Goal: Task Accomplishment & Management: Complete application form

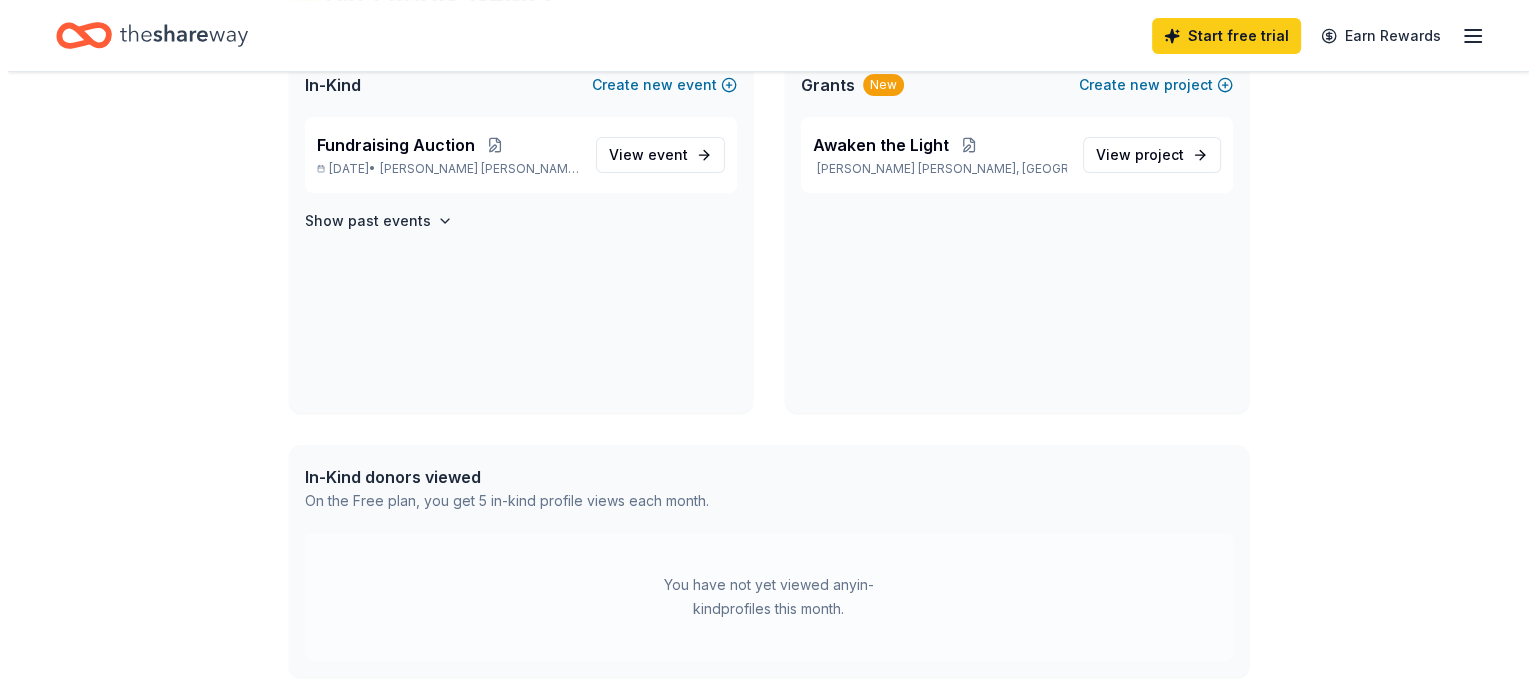
scroll to position [300, 0]
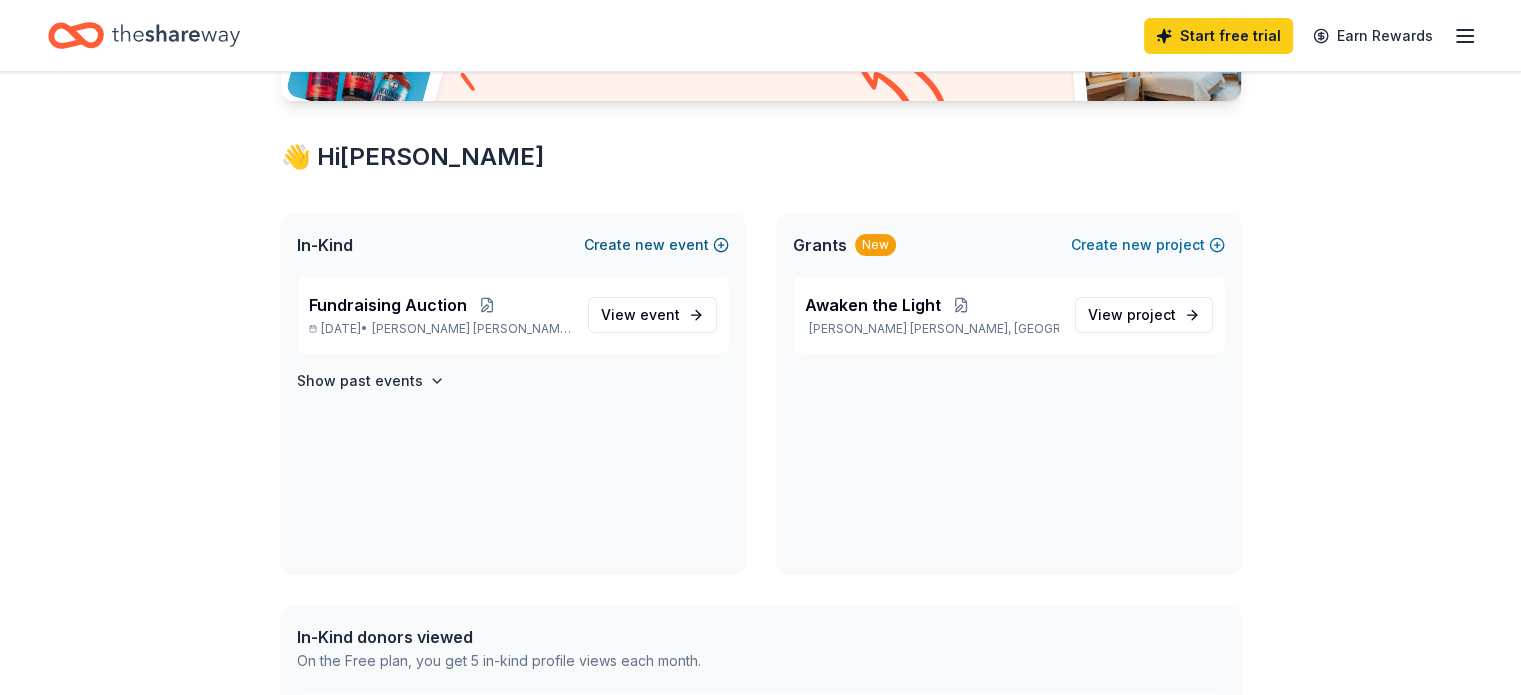
click at [712, 244] on button "Create new event" at bounding box center [656, 245] width 145 height 24
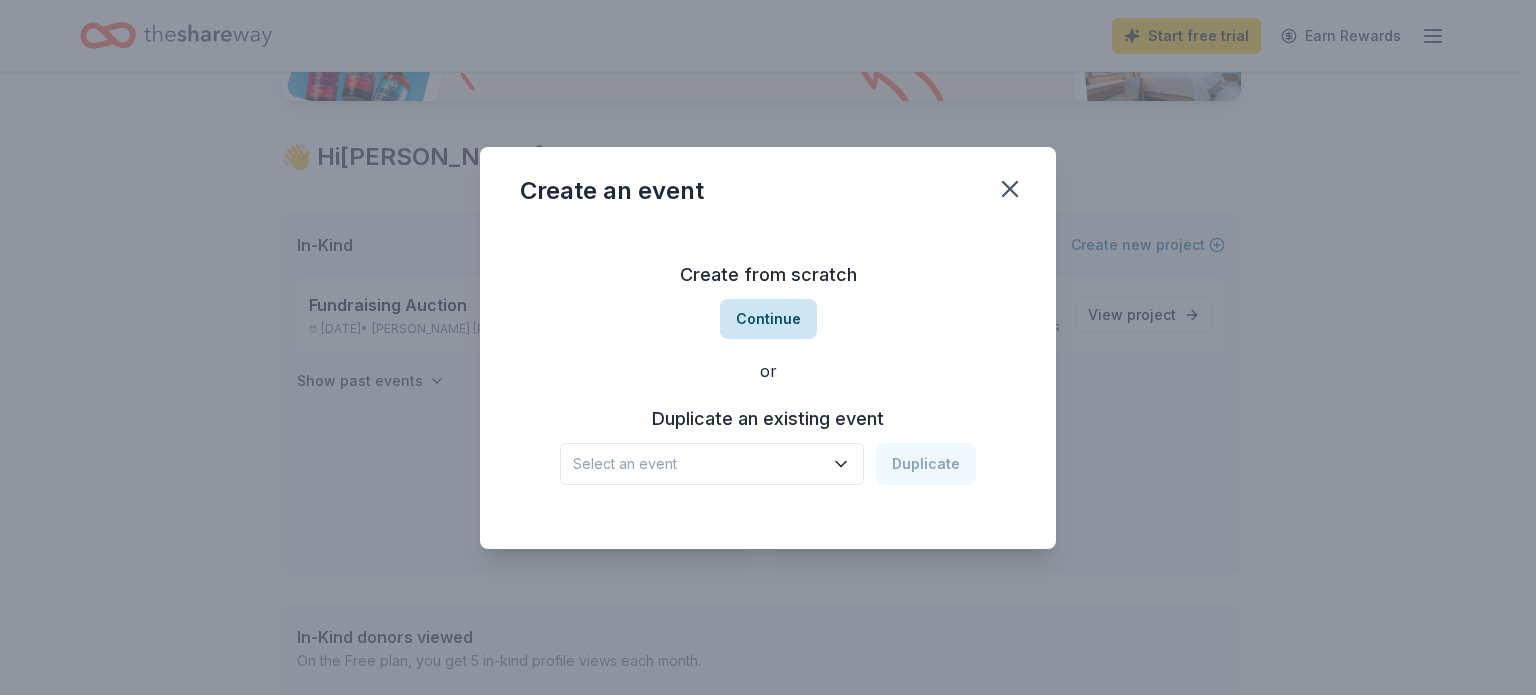
click at [787, 322] on button "Continue" at bounding box center [768, 319] width 97 height 40
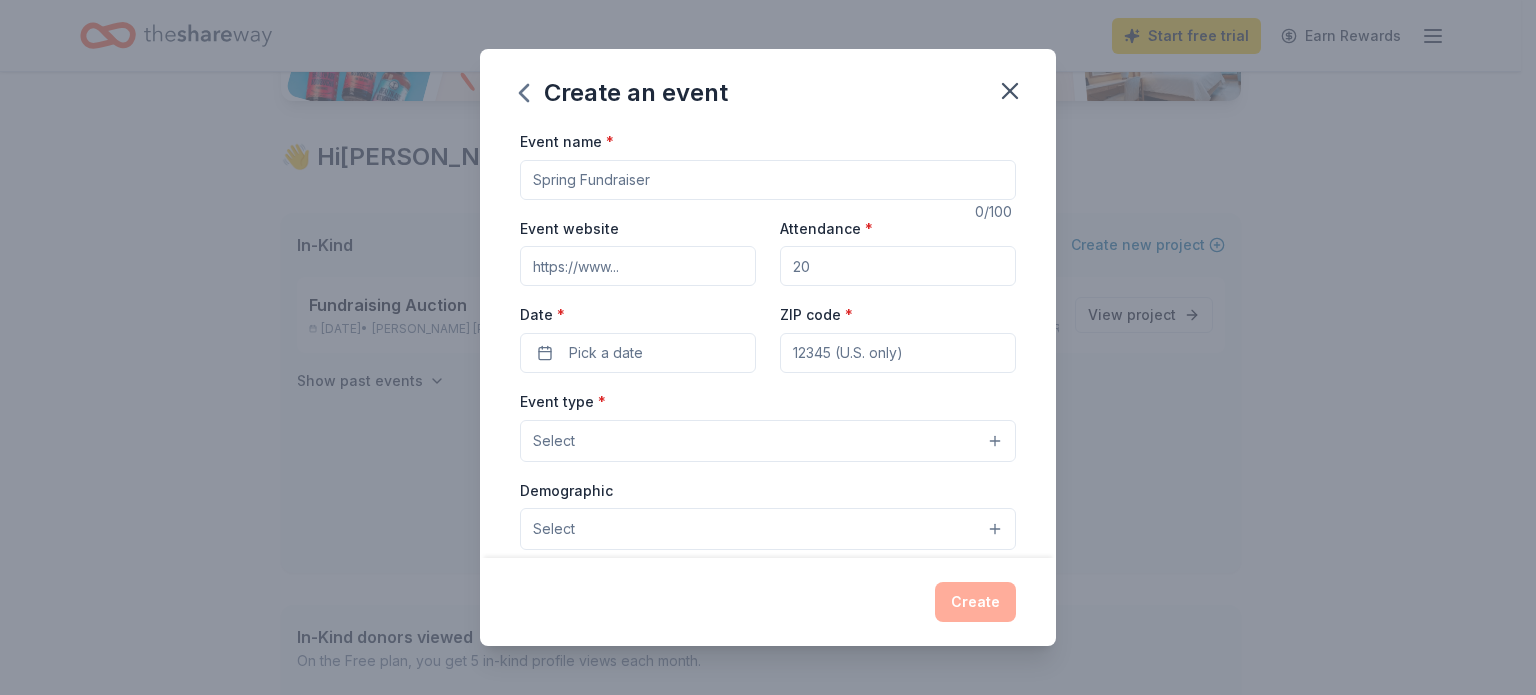
click at [687, 178] on input "Event name *" at bounding box center [768, 180] width 496 height 40
type input "Dazzle's Drive For Education"
drag, startPoint x: 822, startPoint y: 272, endPoint x: 783, endPoint y: 271, distance: 39.0
click at [783, 271] on input "Attendance *" at bounding box center [898, 266] width 236 height 40
type input "100"
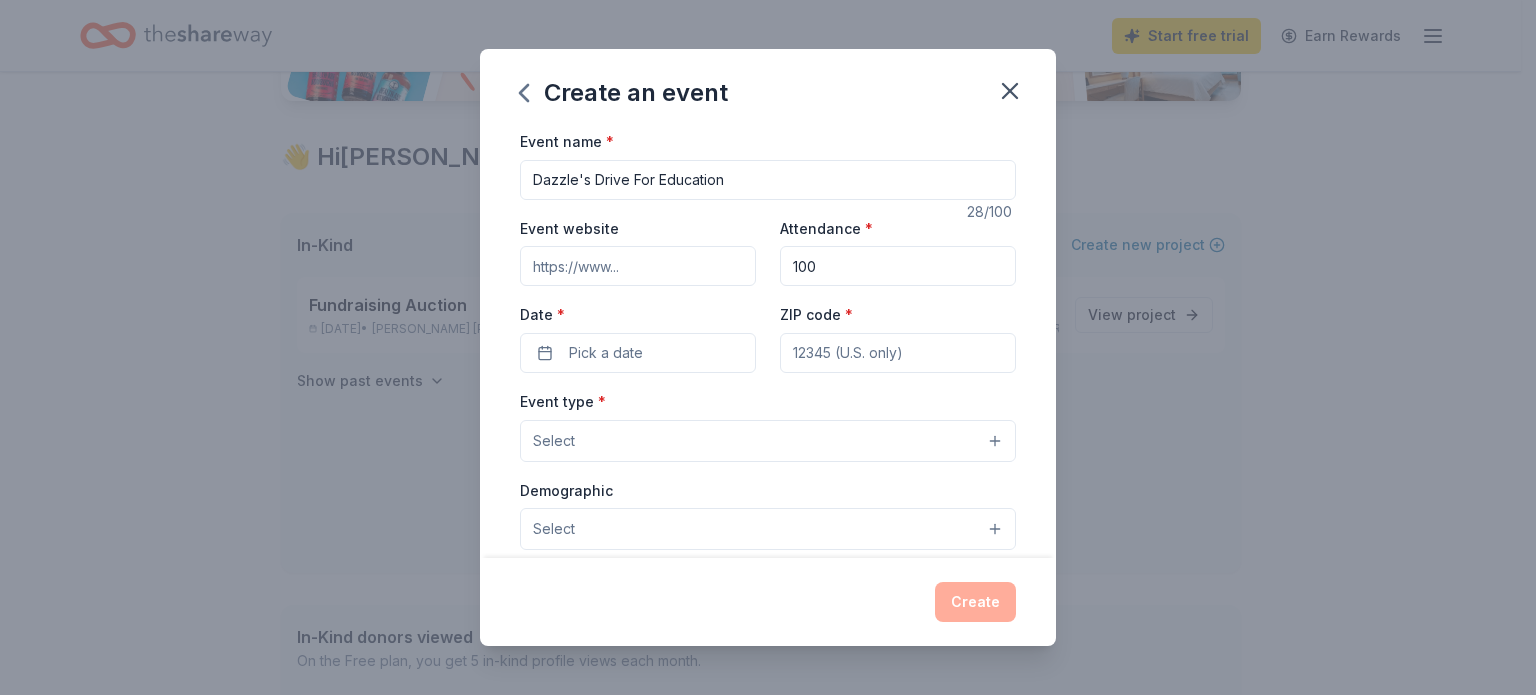
click at [660, 272] on input "Event website" at bounding box center [638, 266] width 236 height 40
type input "mpfs.org/support/golf"
click at [683, 348] on button "Pick a date" at bounding box center [638, 353] width 236 height 40
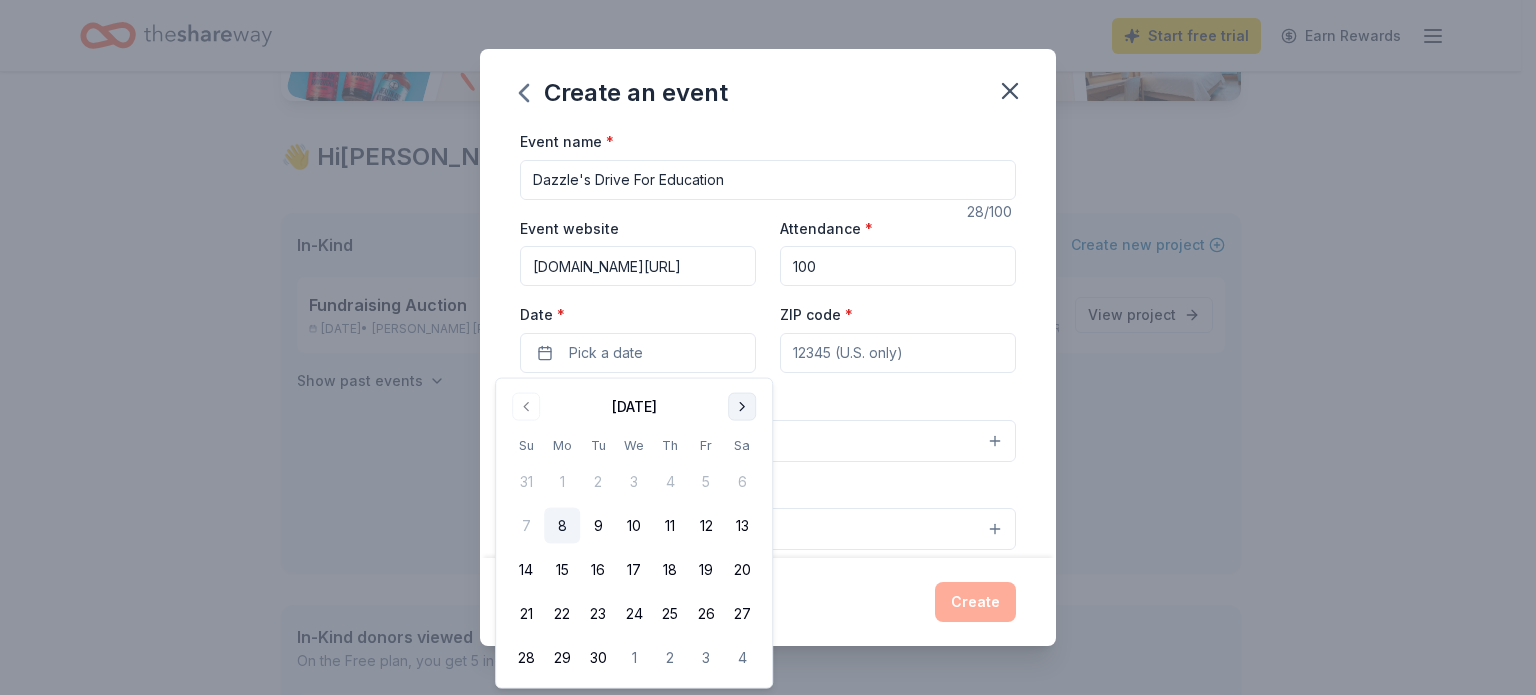
click at [745, 405] on button "Go to next month" at bounding box center [742, 407] width 28 height 28
click at [559, 519] on button "6" at bounding box center [562, 526] width 36 height 36
click at [1023, 304] on div "Event name * Dazzle's Drive For Education 28 /100 Event website mpfs.org/suppor…" at bounding box center [768, 343] width 576 height 429
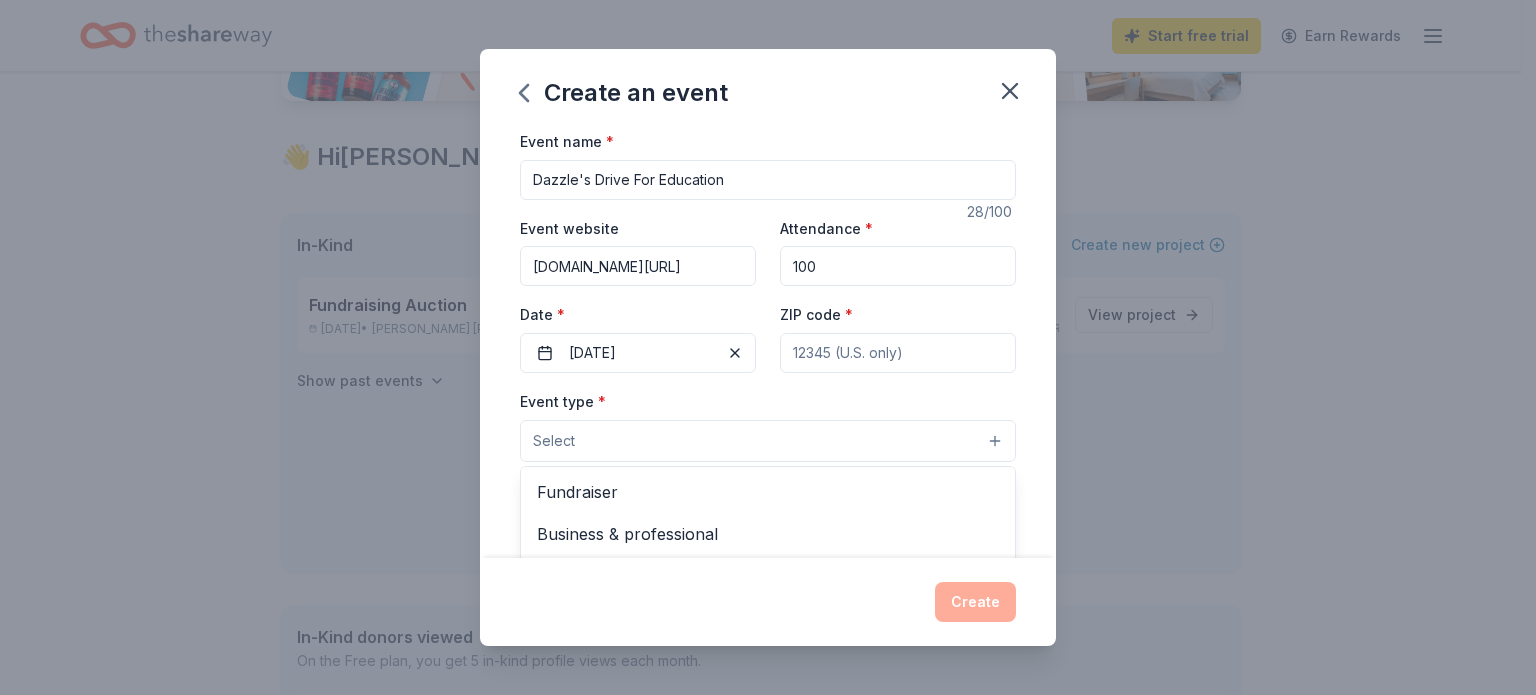
click at [818, 443] on button "Select" at bounding box center [768, 441] width 496 height 42
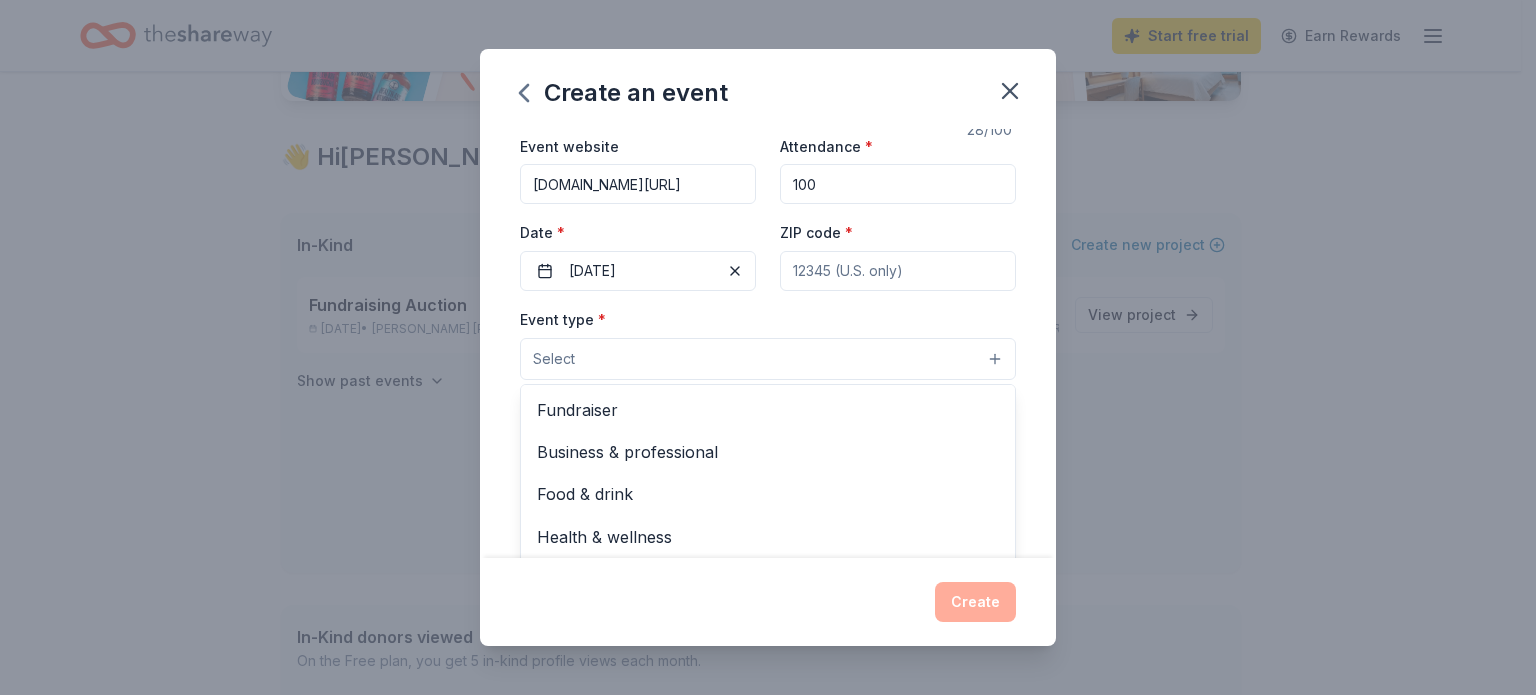
scroll to position [200, 0]
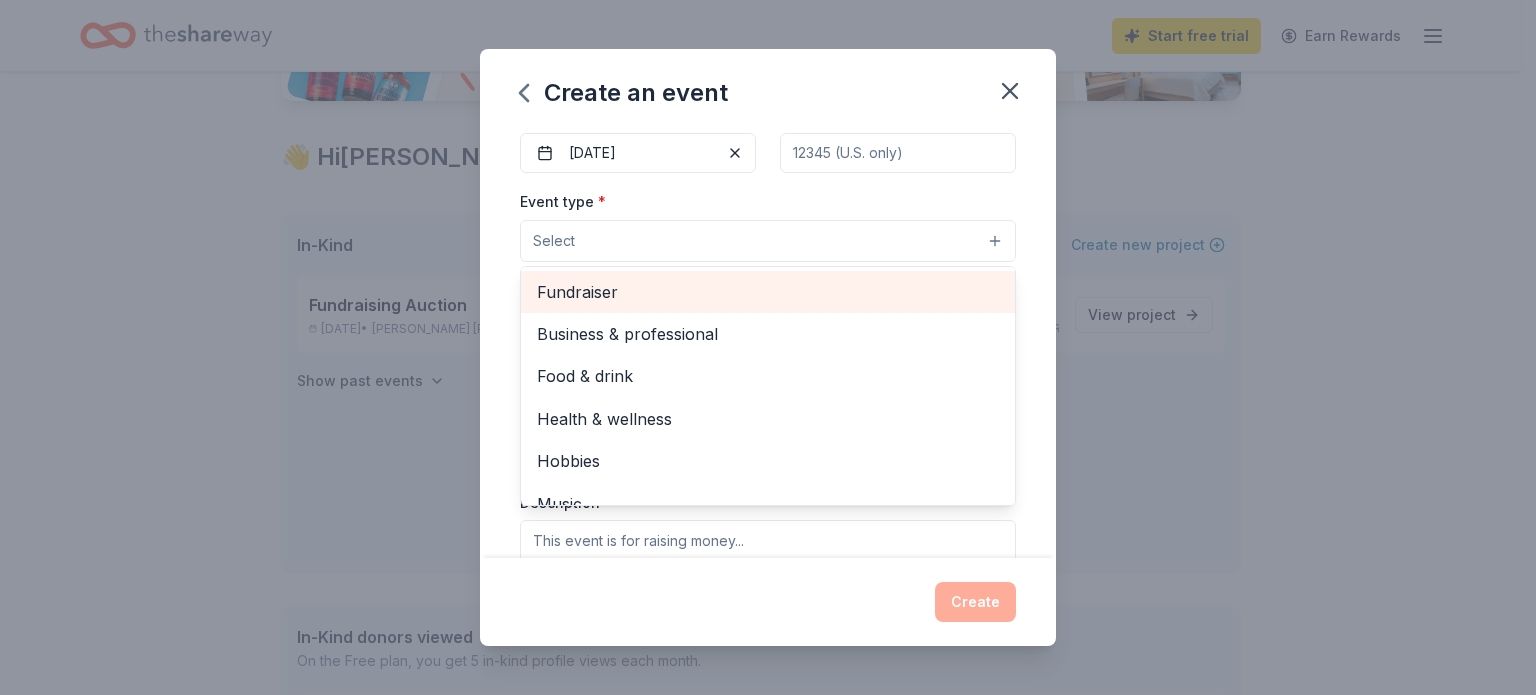
click at [624, 291] on span "Fundraiser" at bounding box center [768, 292] width 462 height 26
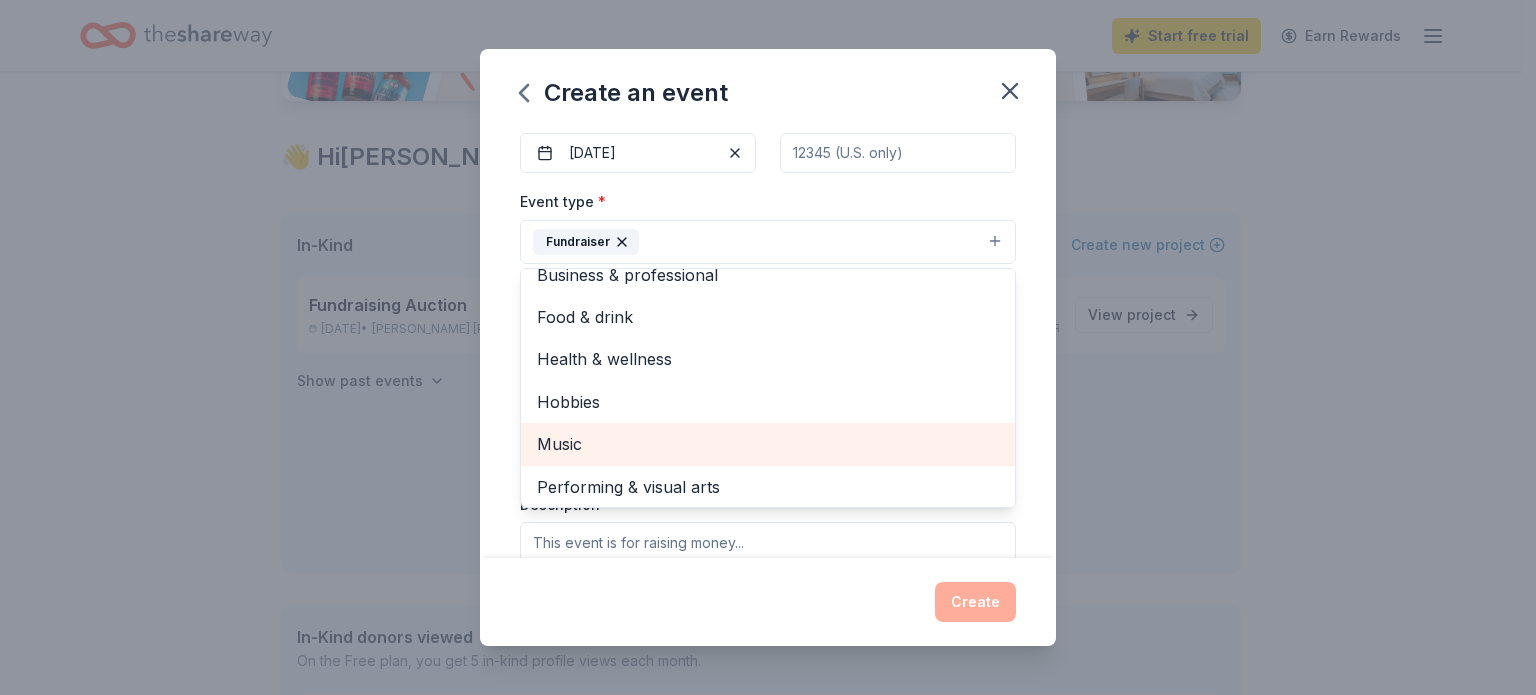
scroll to position [24, 0]
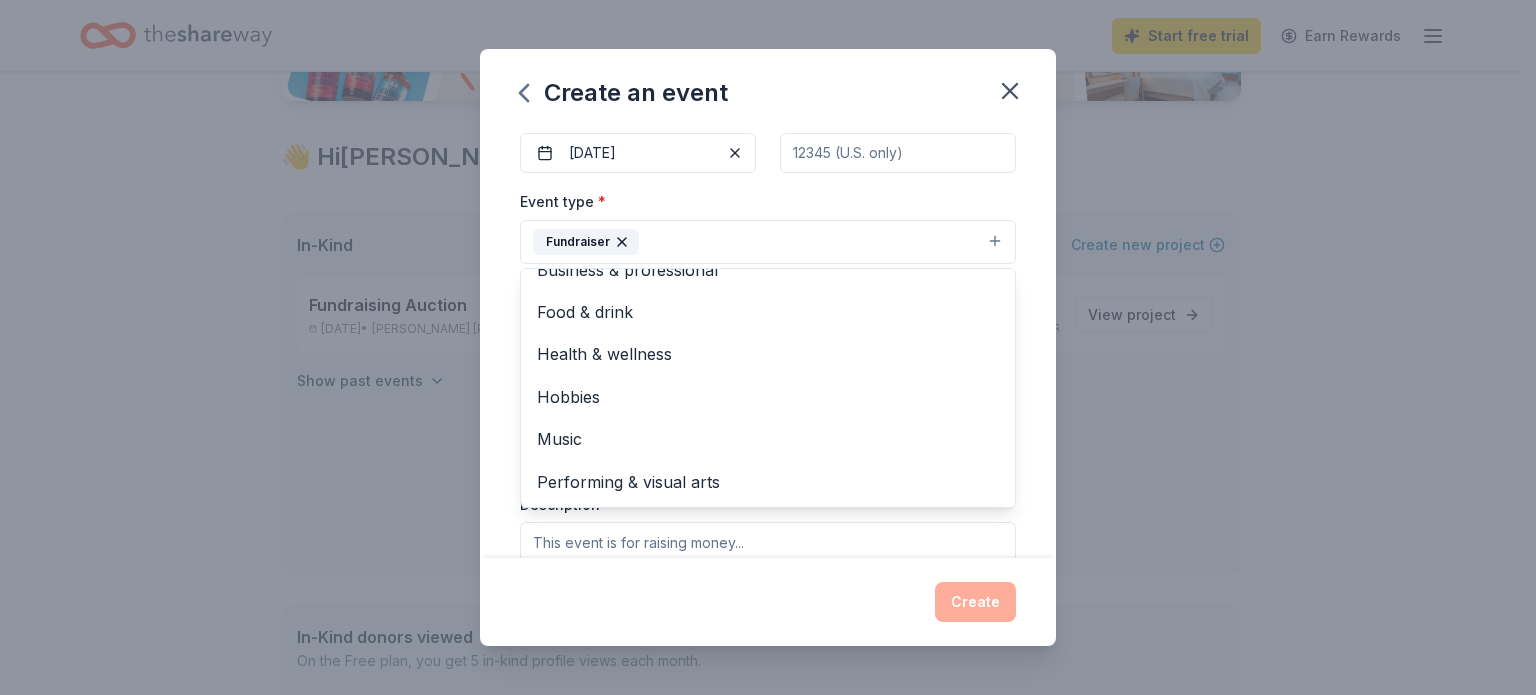
click at [852, 191] on div "Event type * Fundraiser Business & professional Food & drink Health & wellness …" at bounding box center [768, 226] width 496 height 75
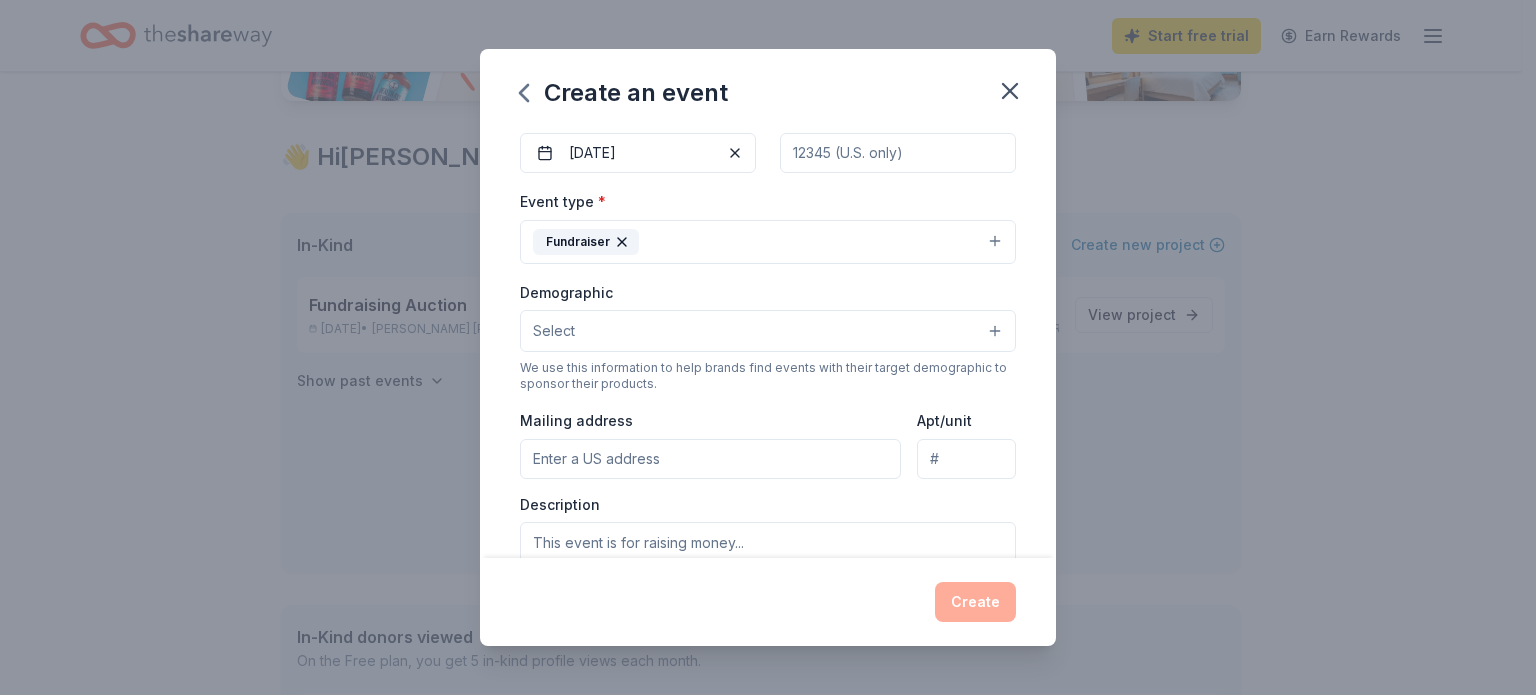
click at [974, 237] on button "Fundraiser" at bounding box center [768, 242] width 496 height 44
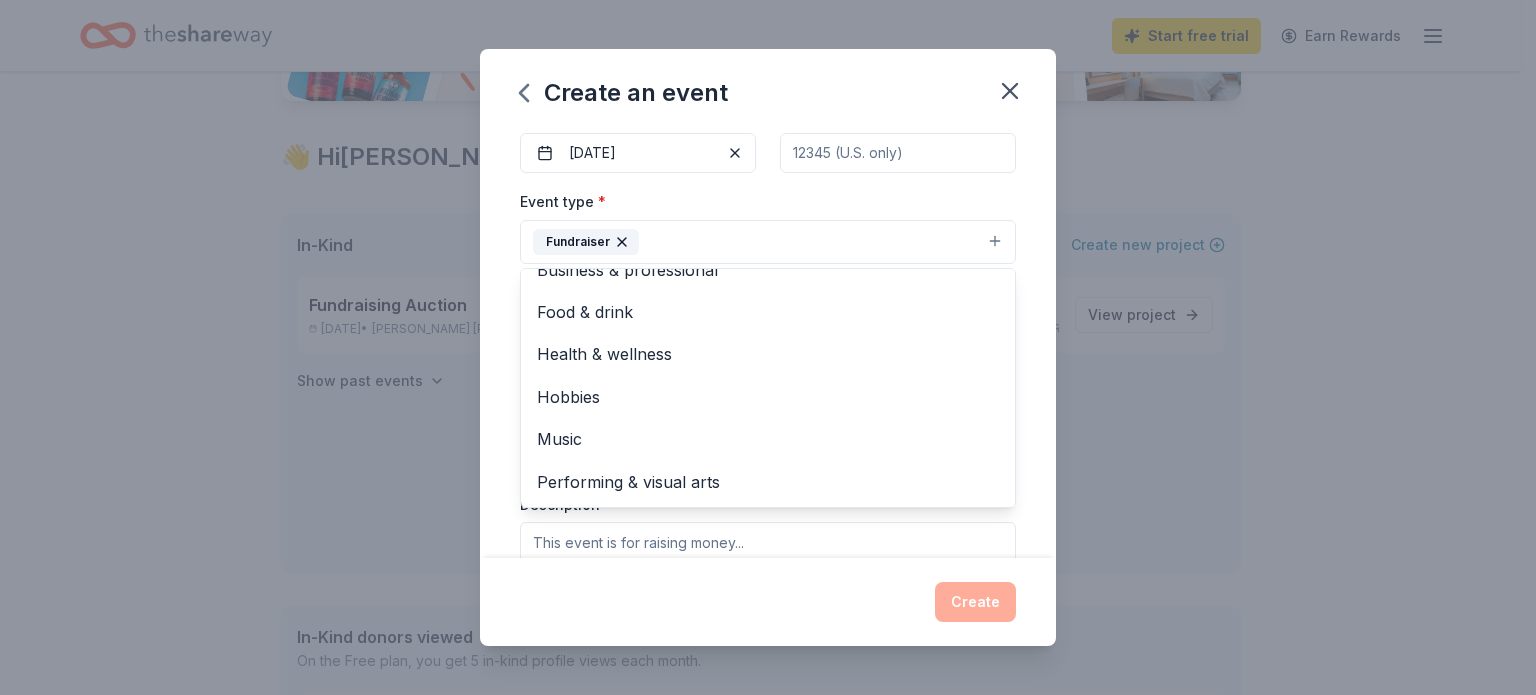
click at [956, 200] on div "Event type * Fundraiser Business & professional Food & drink Health & wellness …" at bounding box center [768, 226] width 496 height 75
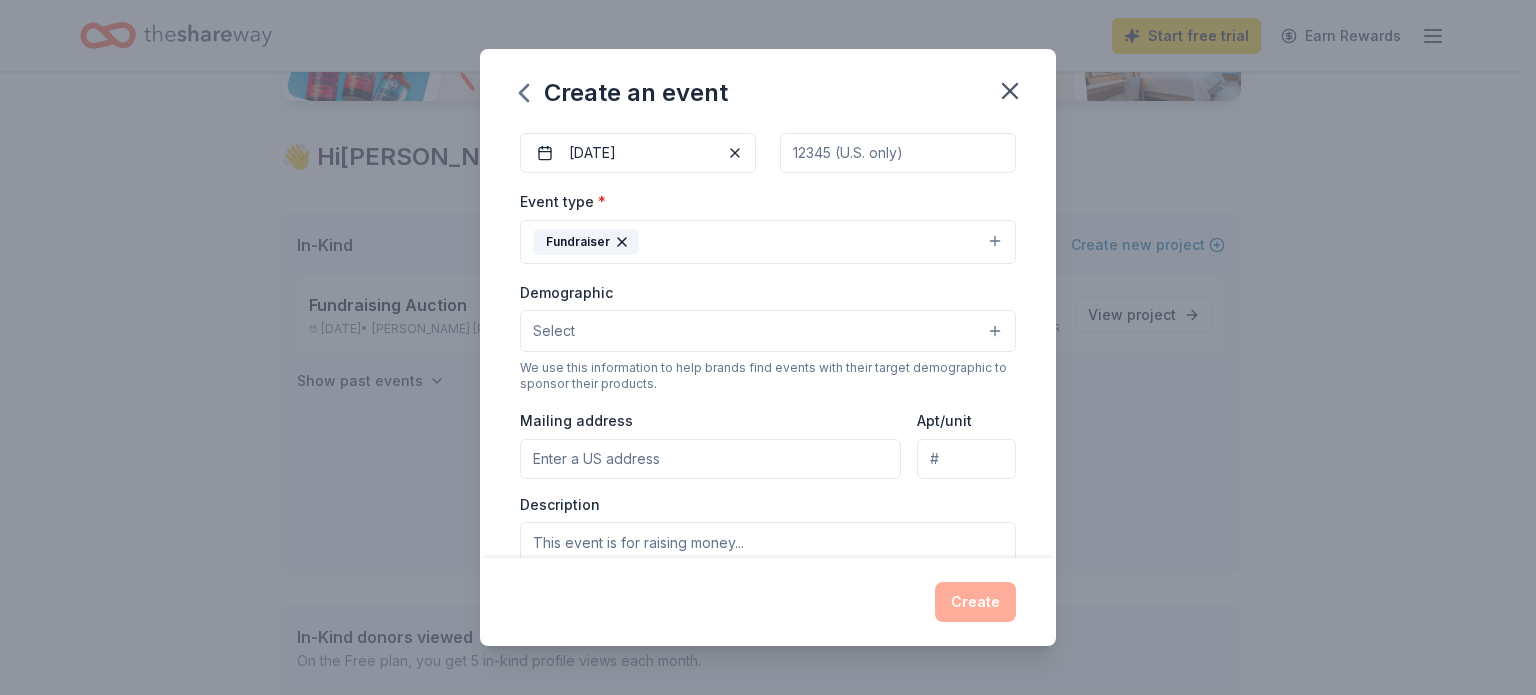
click at [725, 334] on button "Select" at bounding box center [768, 331] width 496 height 42
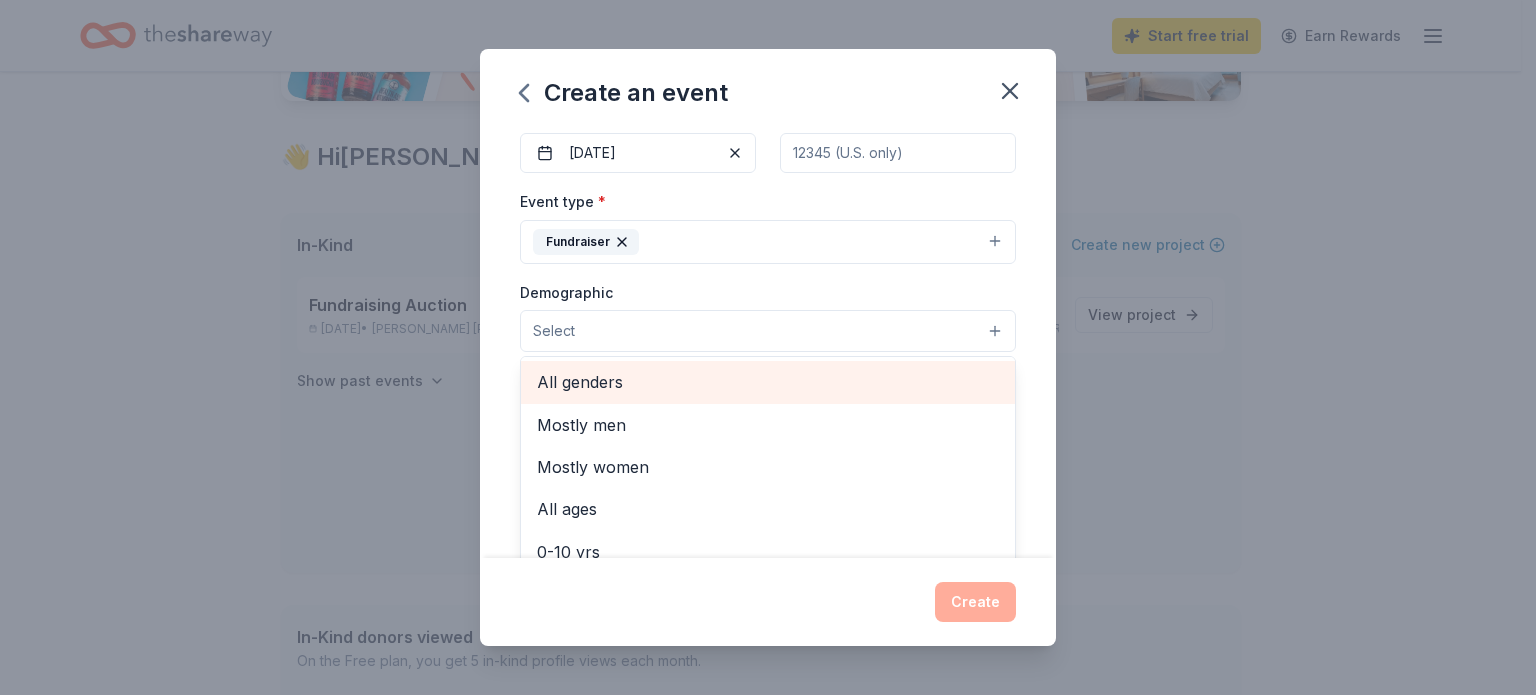
click at [610, 387] on span "All genders" at bounding box center [768, 382] width 462 height 26
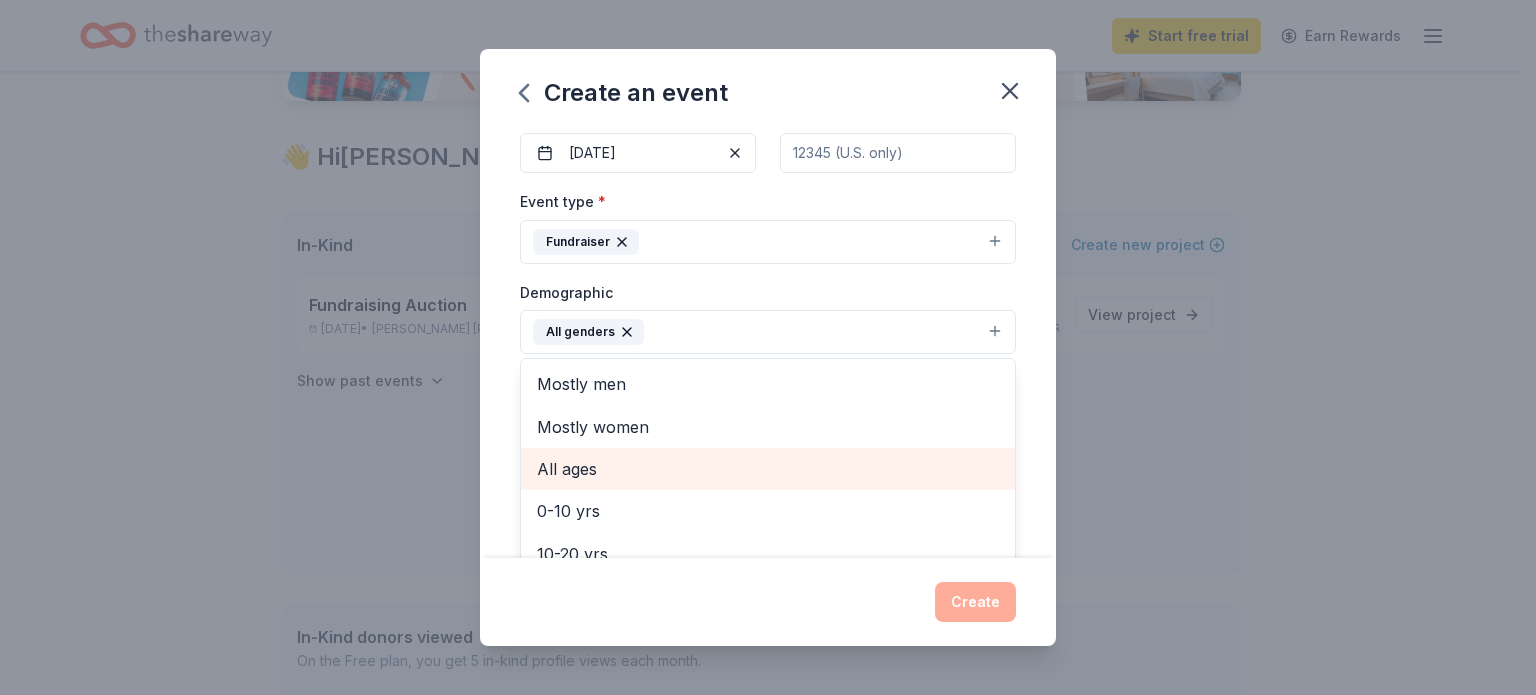
click at [603, 470] on span "All ages" at bounding box center [768, 469] width 462 height 26
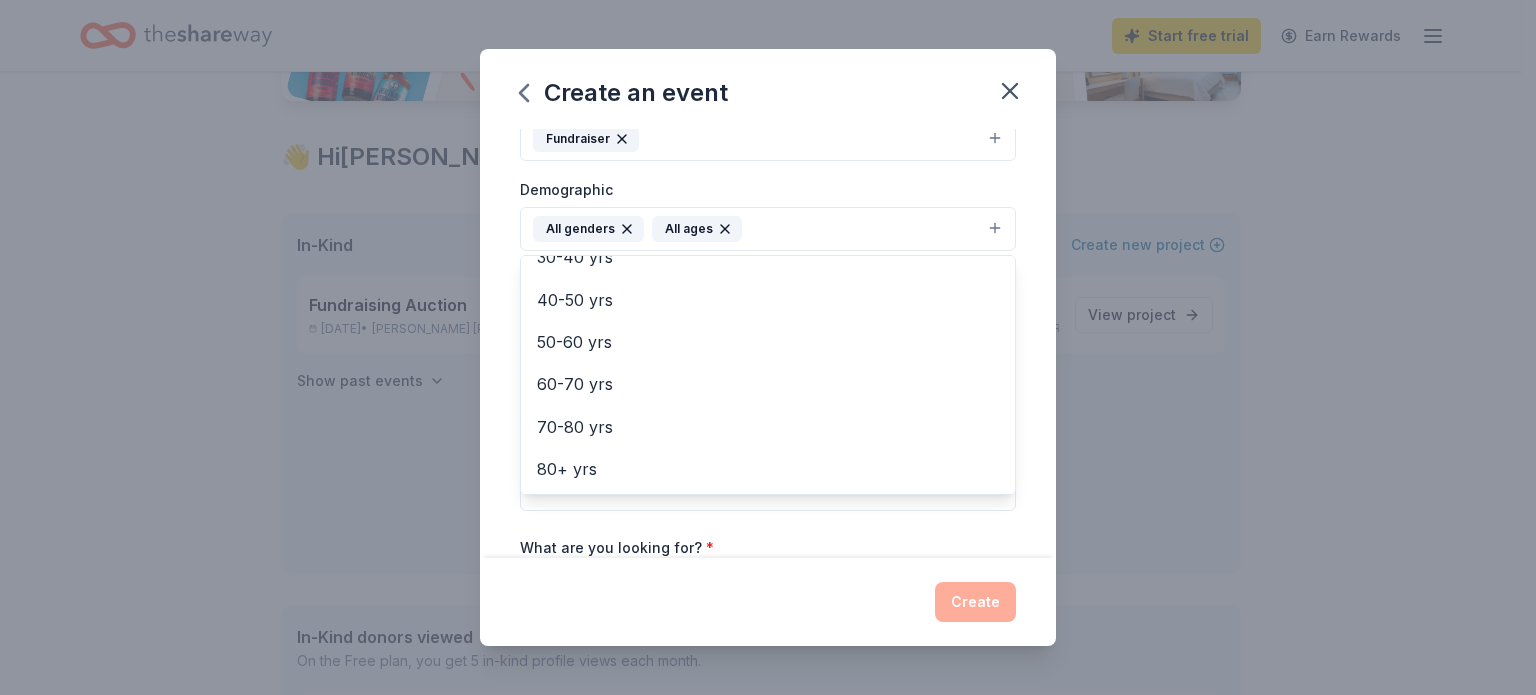
scroll to position [200, 0]
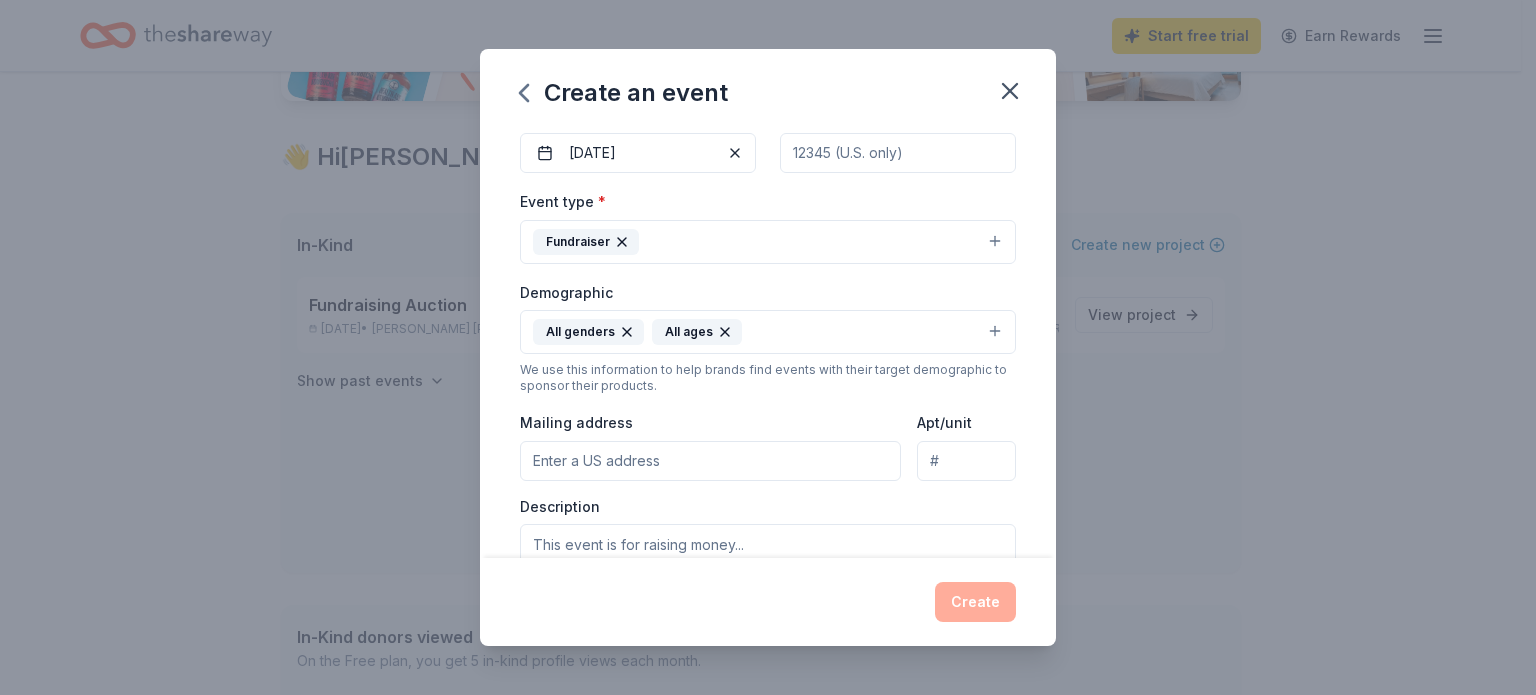
click at [721, 331] on icon "button" at bounding box center [725, 332] width 8 height 8
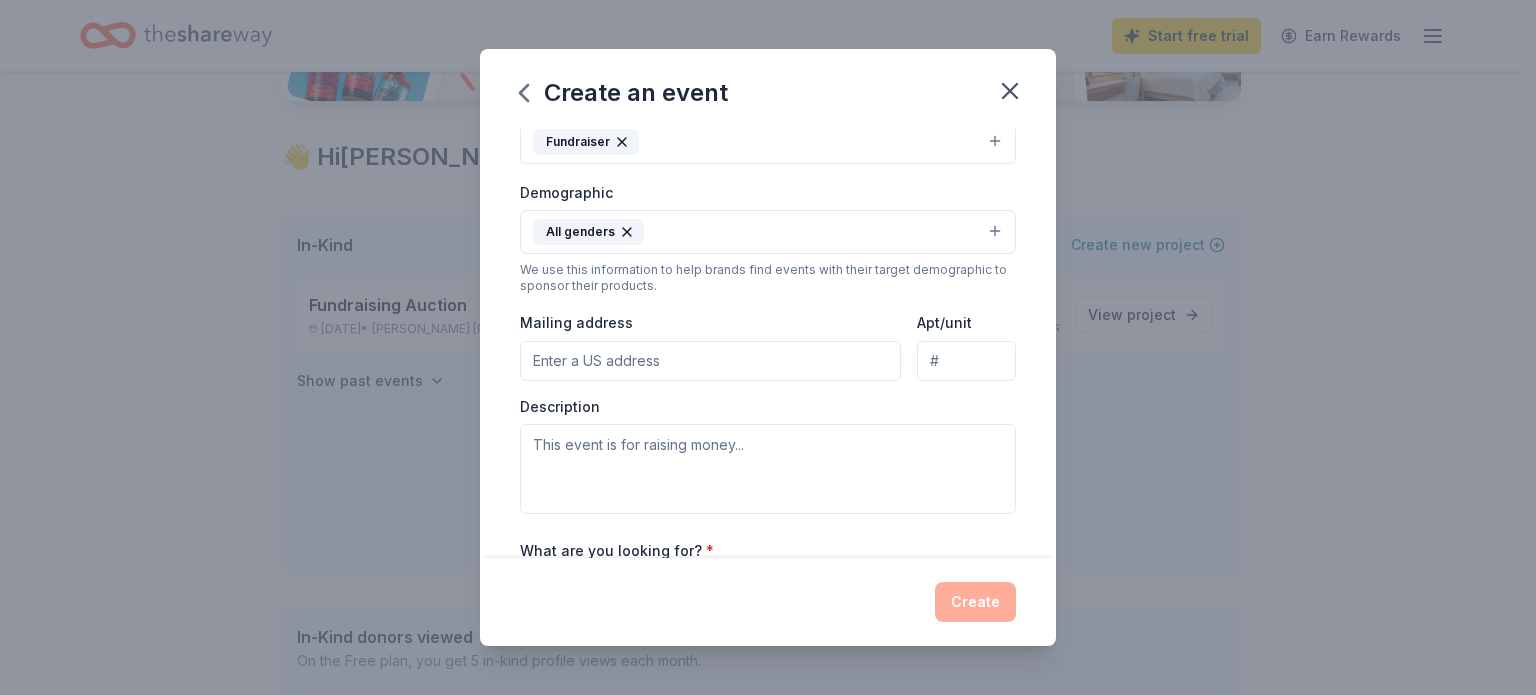
click at [740, 239] on button "All genders" at bounding box center [768, 232] width 496 height 44
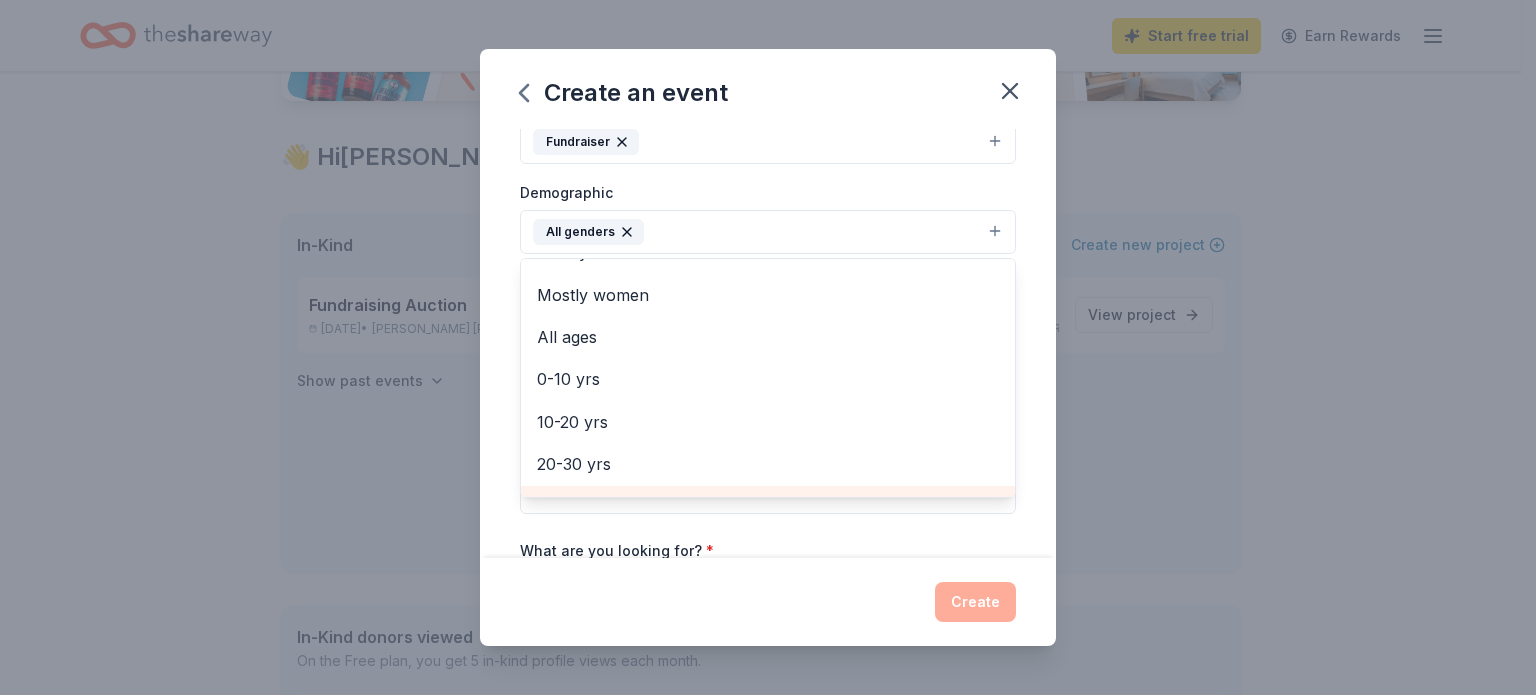
scroll to position [0, 0]
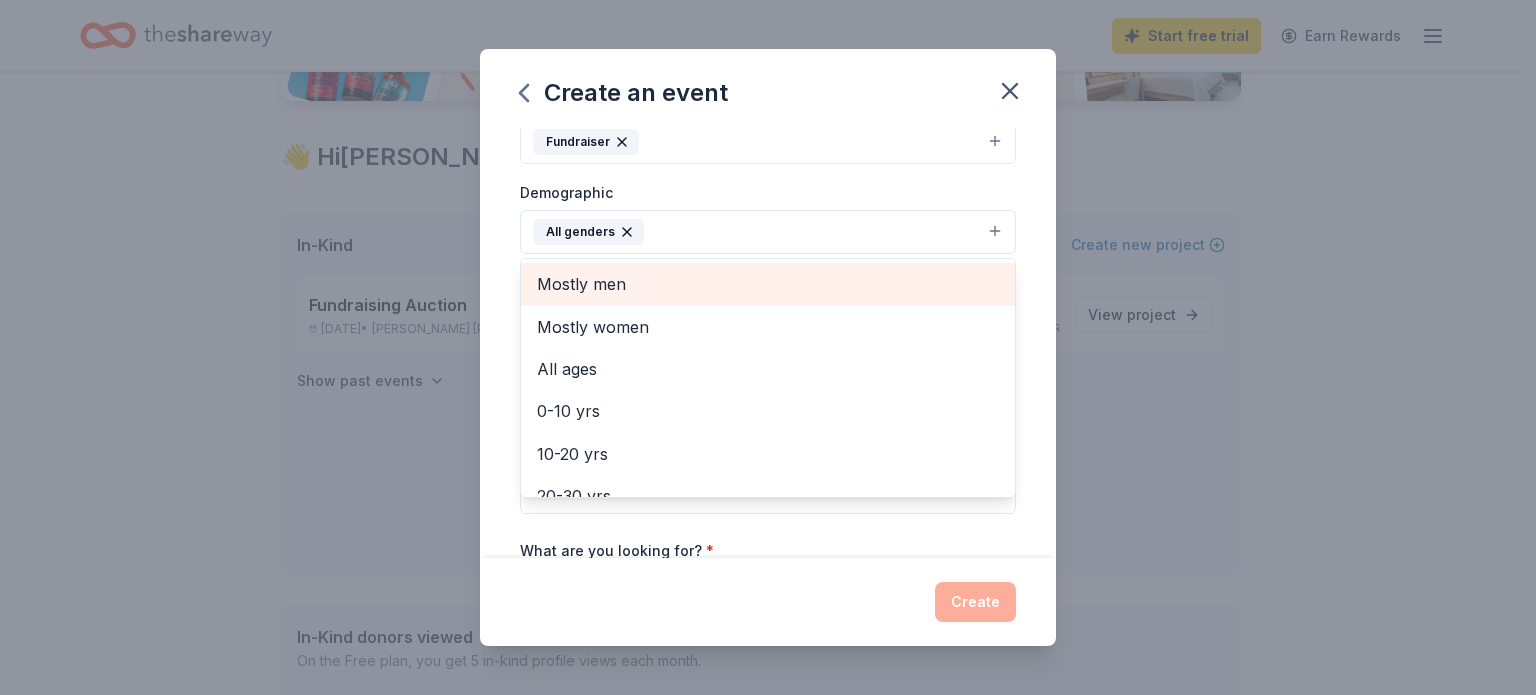
click at [629, 287] on span "Mostly men" at bounding box center [768, 284] width 462 height 26
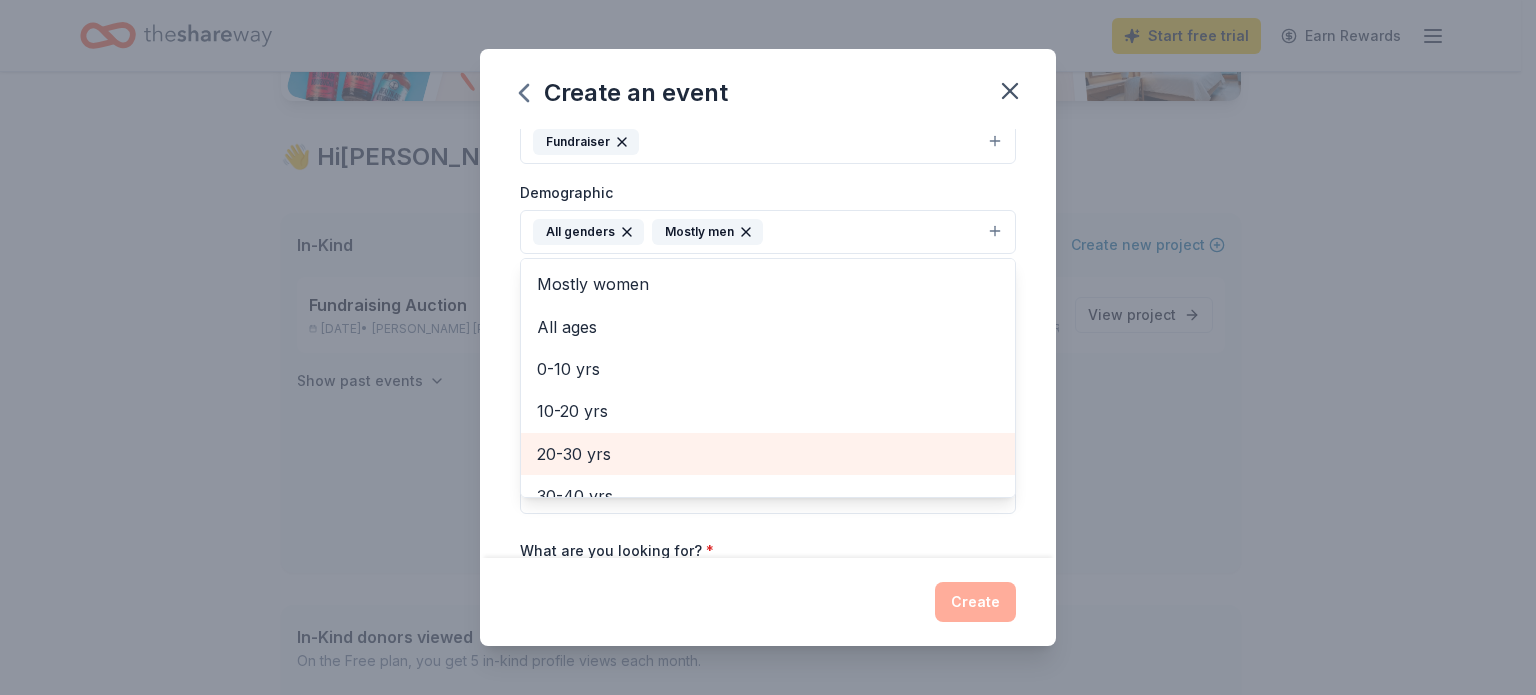
scroll to position [100, 0]
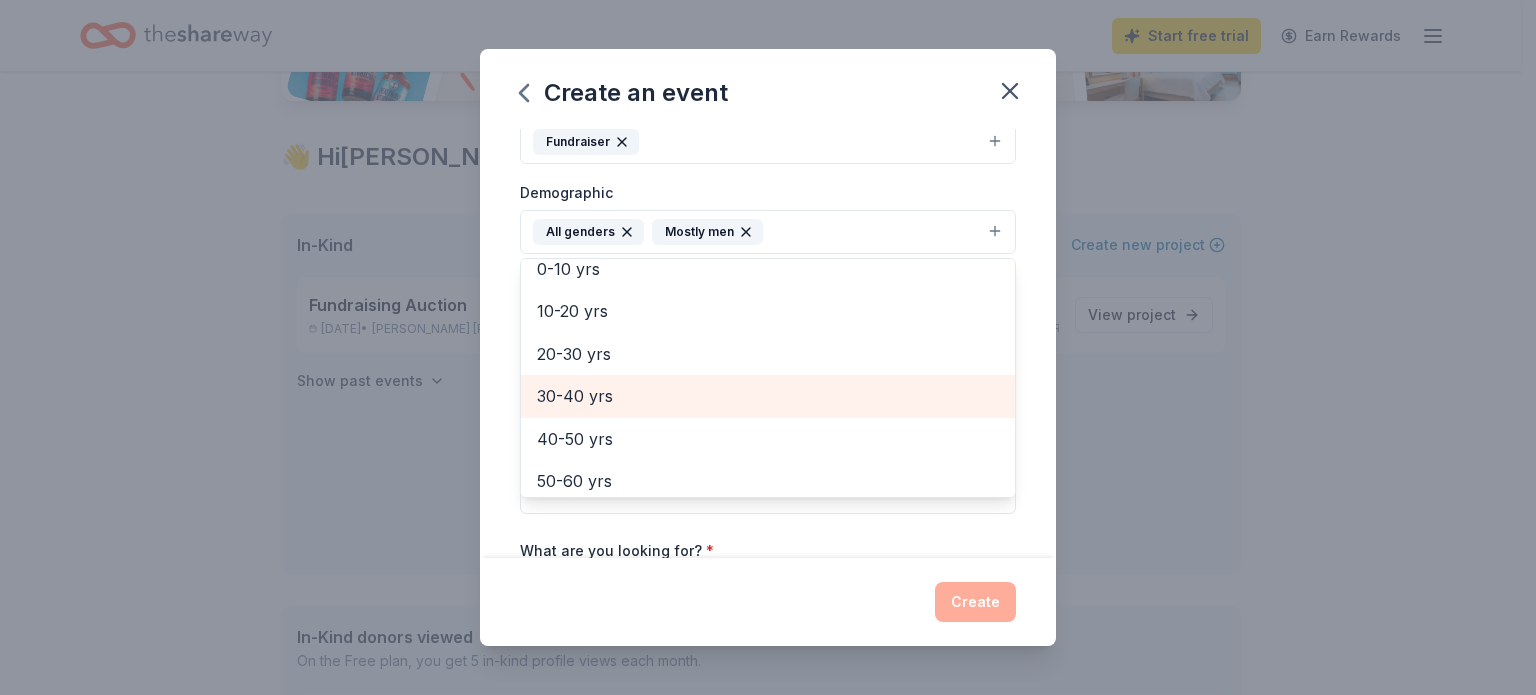
click at [592, 391] on span "30-40 yrs" at bounding box center [768, 396] width 462 height 26
click at [602, 399] on span "40-50 yrs" at bounding box center [768, 396] width 462 height 26
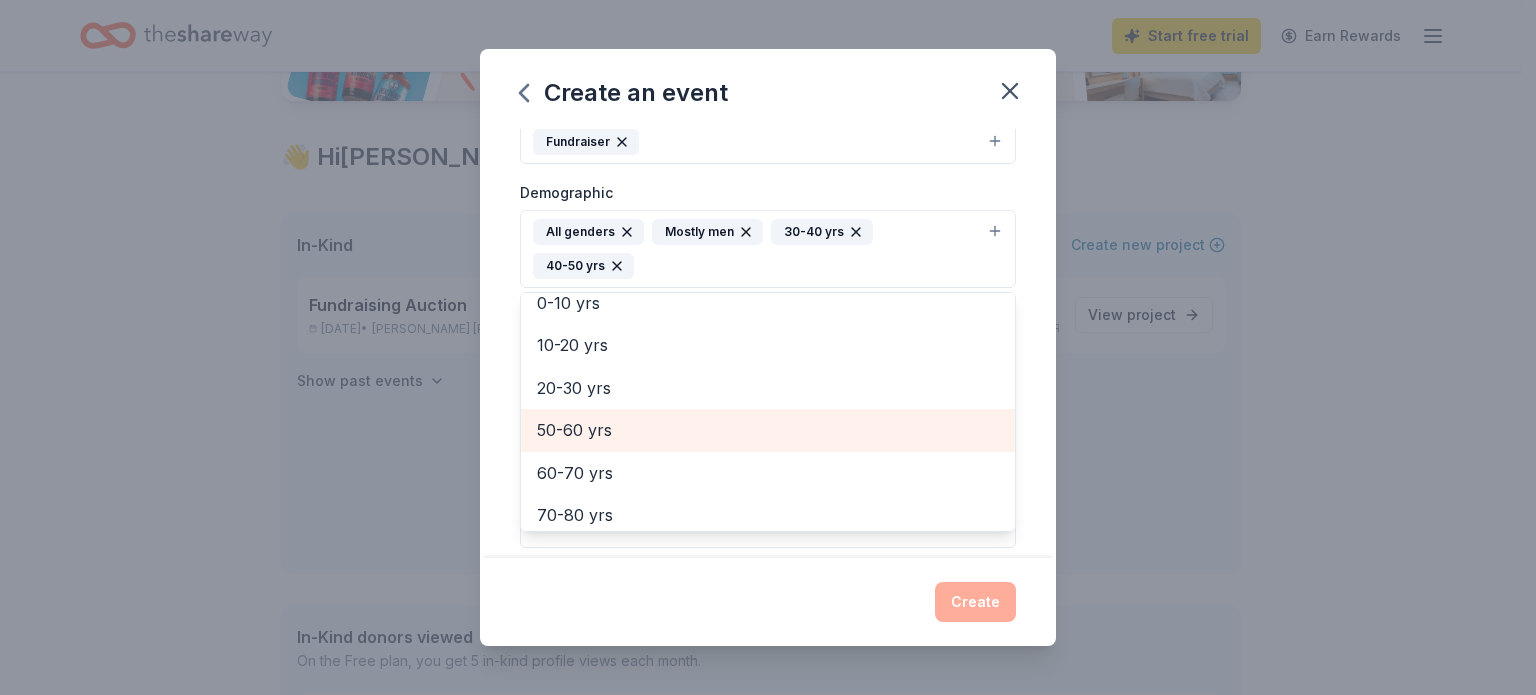
click at [600, 435] on span "50-60 yrs" at bounding box center [768, 430] width 462 height 26
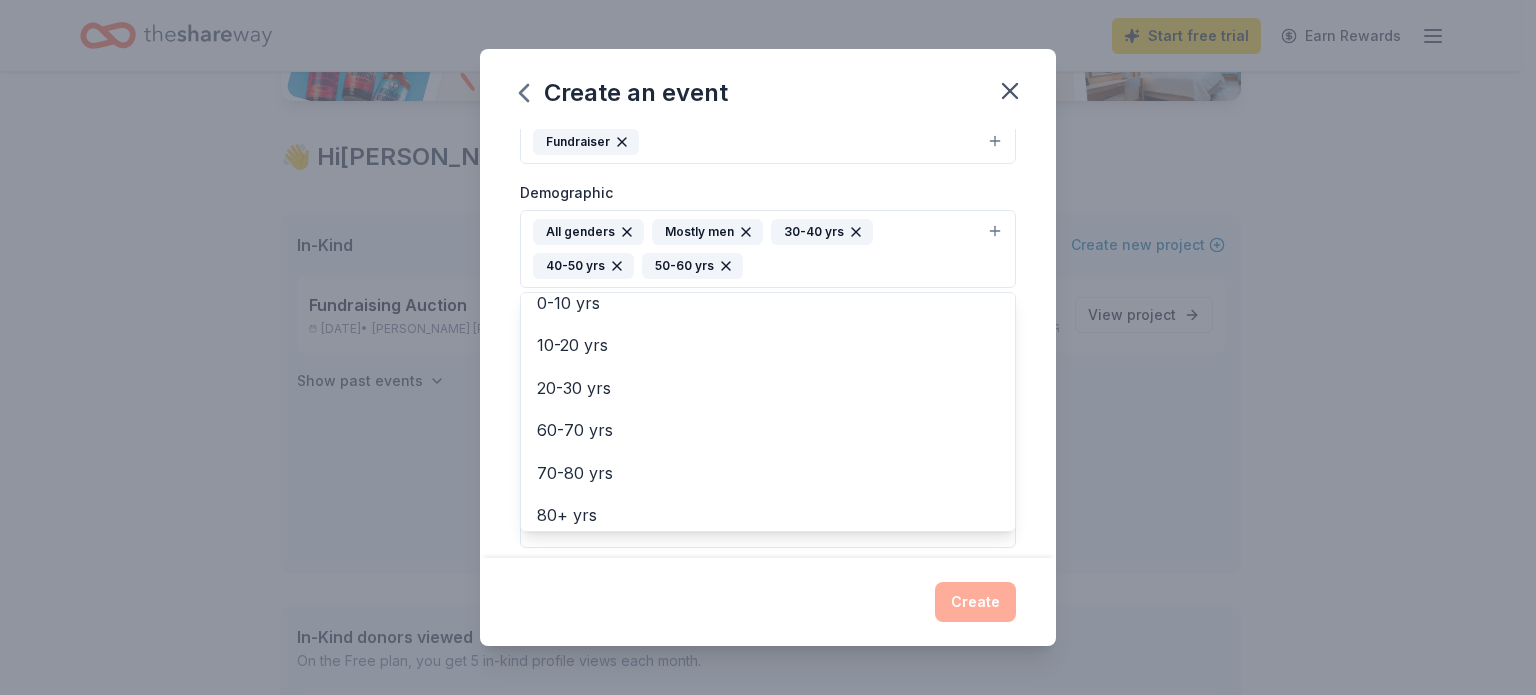
click at [872, 616] on div "Create an event Event name * Dazzle's Drive For Education 28 /100 Event website…" at bounding box center [768, 347] width 576 height 597
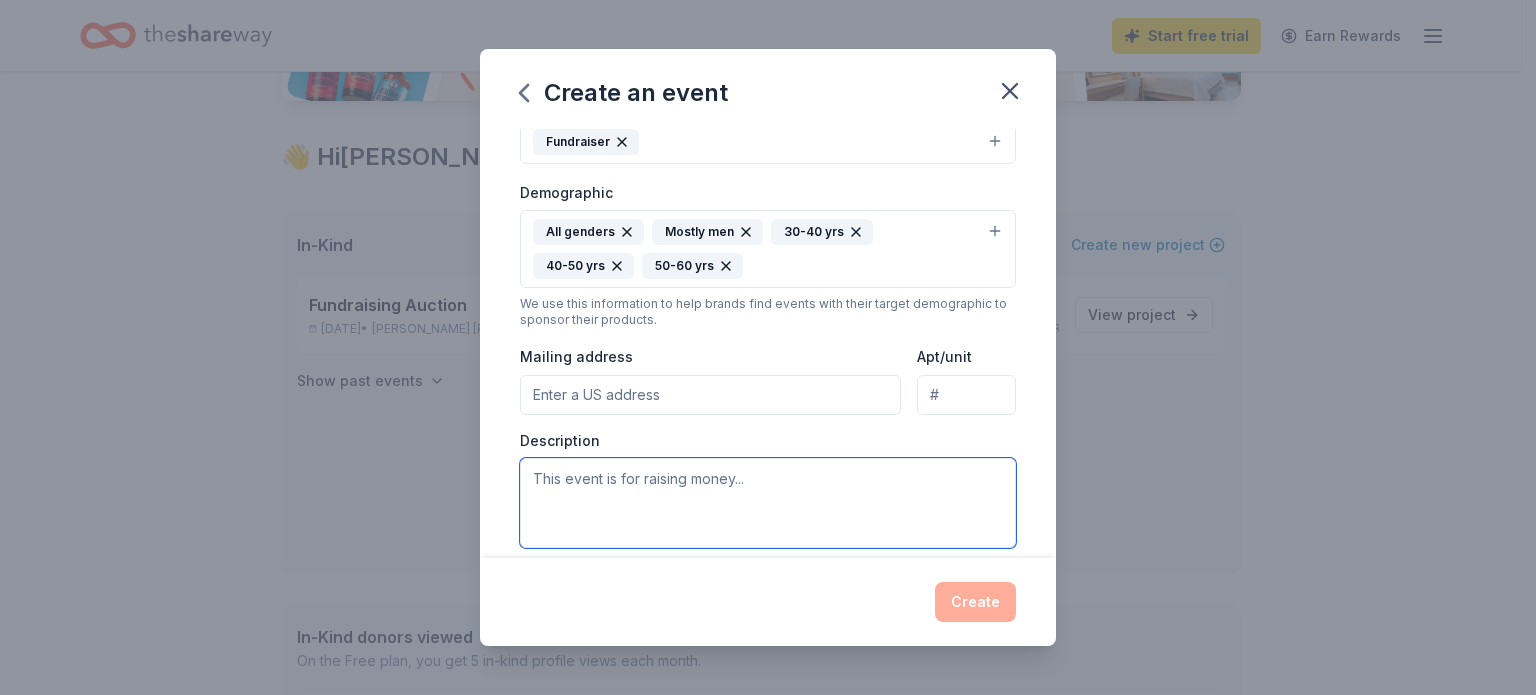
click at [743, 475] on textarea at bounding box center [768, 503] width 496 height 90
click at [720, 399] on input "Mailing address" at bounding box center [710, 395] width 381 height 40
type input "125 West 3rd Street"
type input "19063"
click at [673, 505] on textarea at bounding box center [768, 503] width 496 height 90
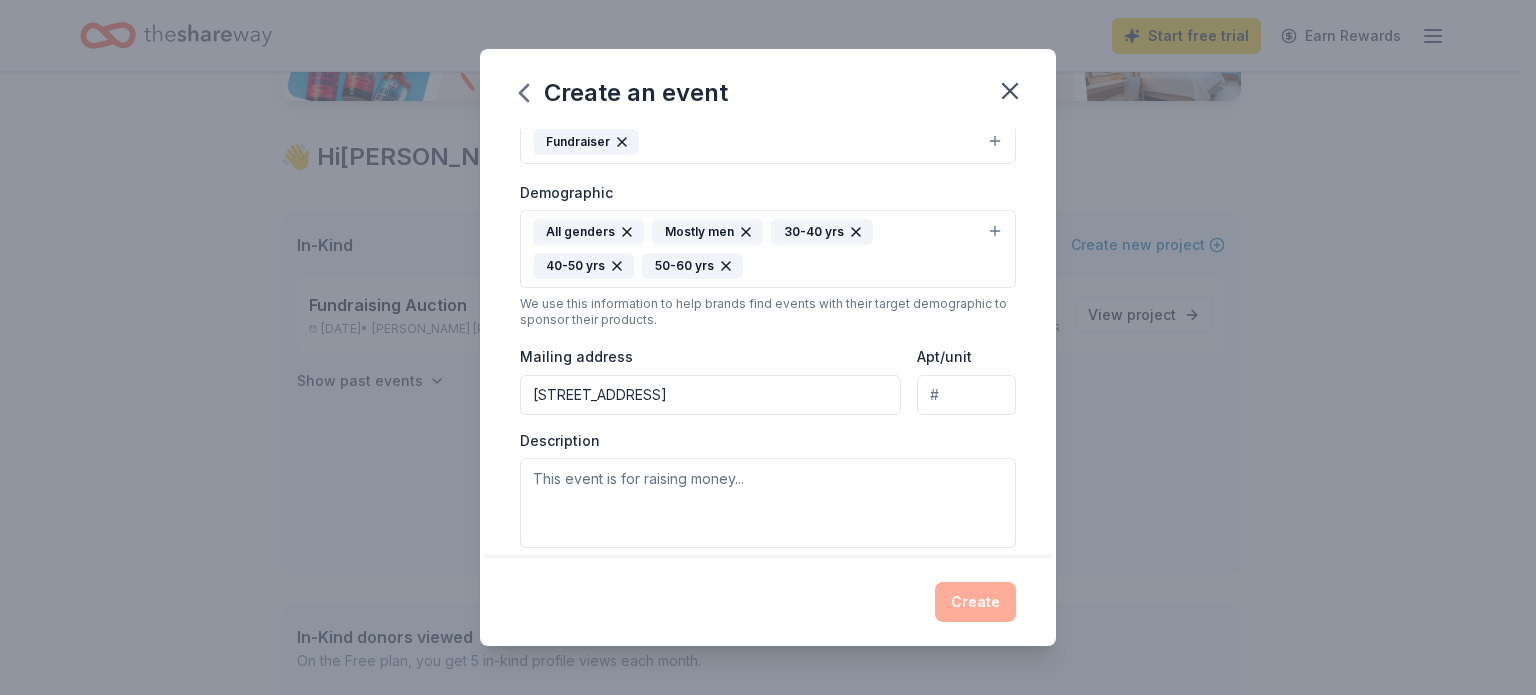
click at [697, 392] on input "125 West 3rd Street" at bounding box center [710, 395] width 381 height 40
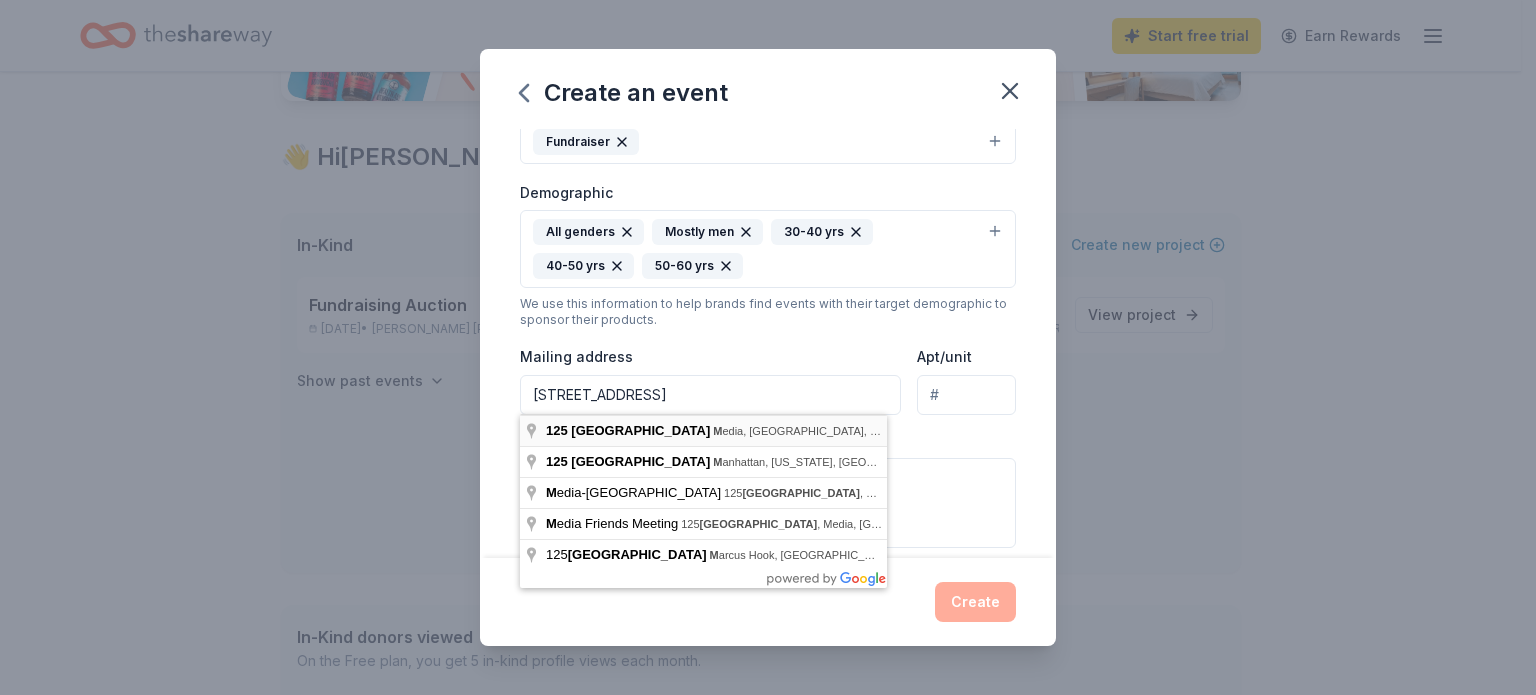
type input "125 West 3rd Street, Media, PA, 19063"
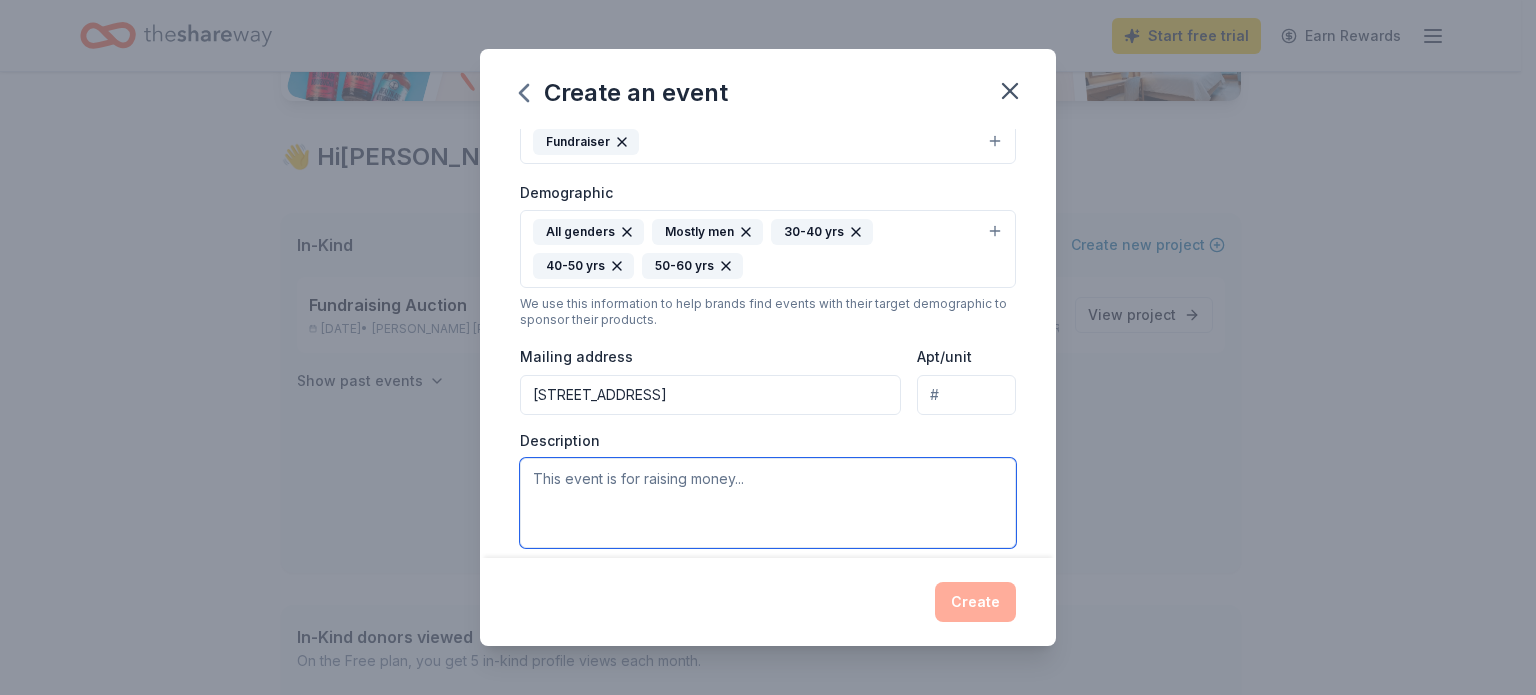
click at [680, 486] on textarea at bounding box center [768, 503] width 496 height 90
type textarea "Golf tournament to raise money for our educational programs"
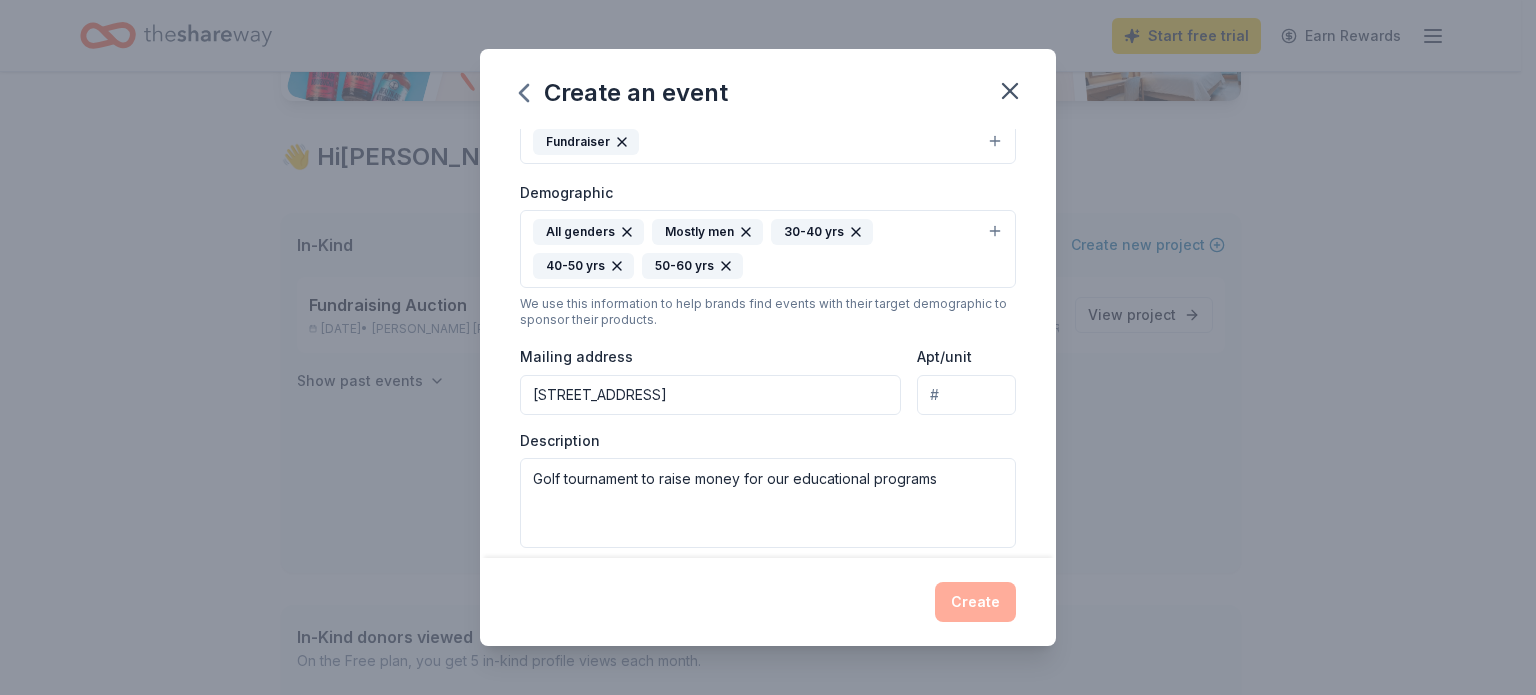
click at [911, 621] on div "Create" at bounding box center [768, 602] width 496 height 40
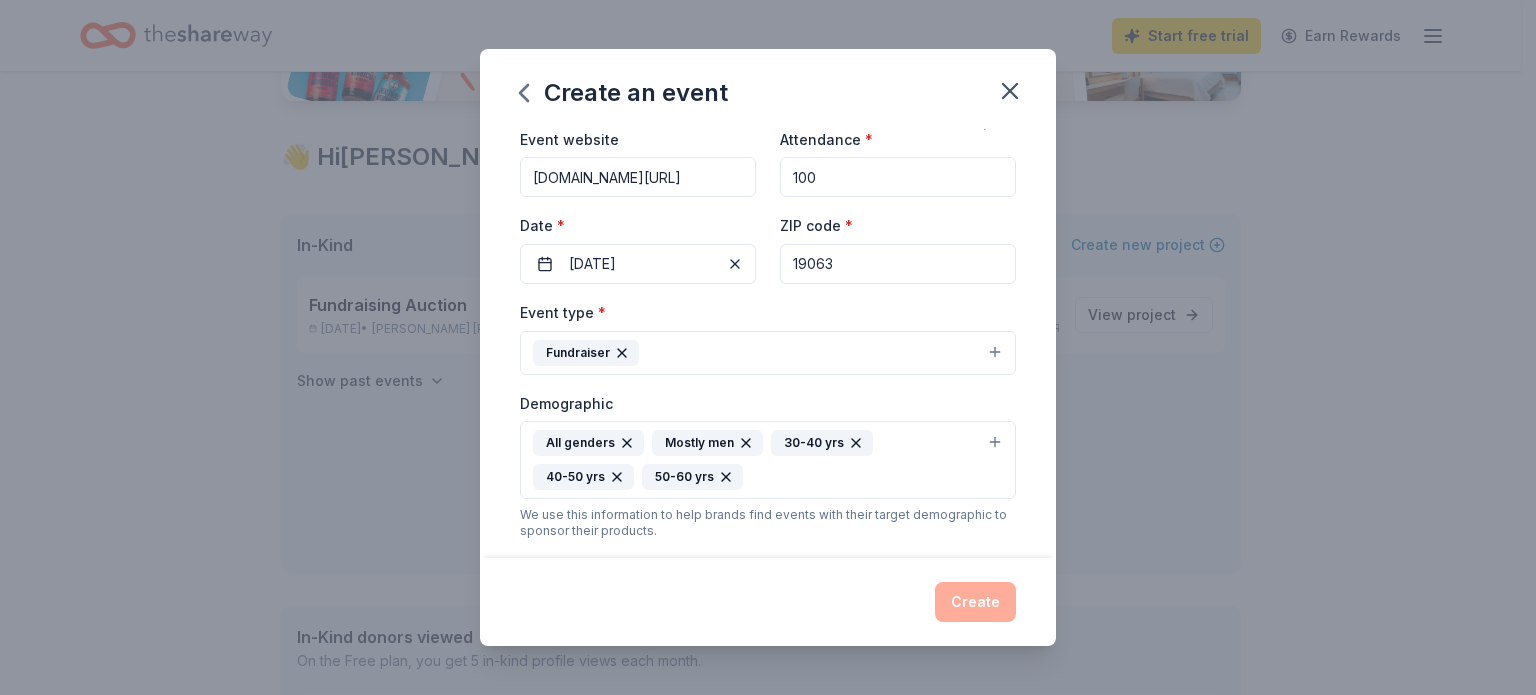
scroll to position [0, 0]
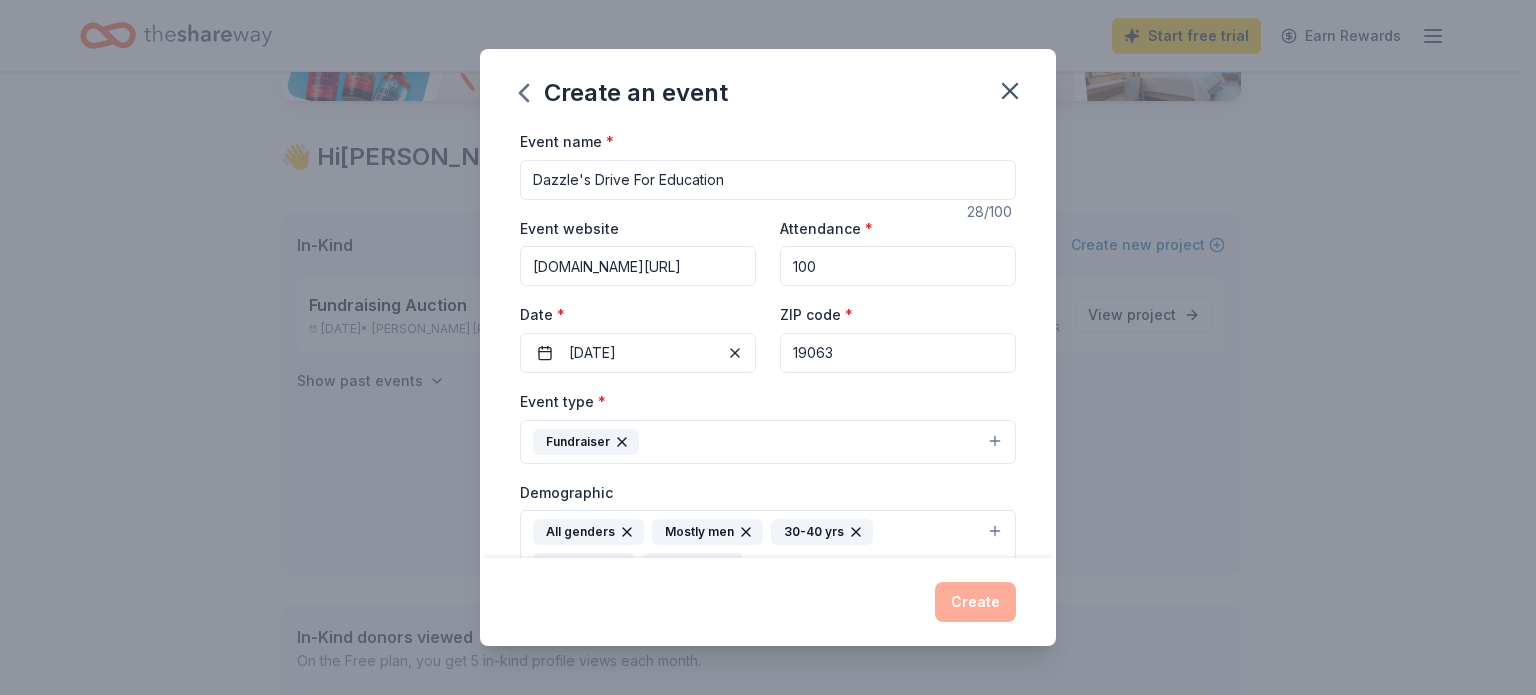
drag, startPoint x: 888, startPoint y: 347, endPoint x: 760, endPoint y: 349, distance: 128.0
click at [760, 349] on div "Event website mpfs.org/support/golf Attendance * 100 Date * 10/06/2025 ZIP code…" at bounding box center [768, 294] width 496 height 157
type input "19082"
click at [1024, 289] on div "Event name * Dazzle's Drive For Education 28 /100 Event website mpfs.org/suppor…" at bounding box center [768, 343] width 576 height 429
click at [524, 268] on input "mpfs.org/support/golf" at bounding box center [638, 266] width 236 height 40
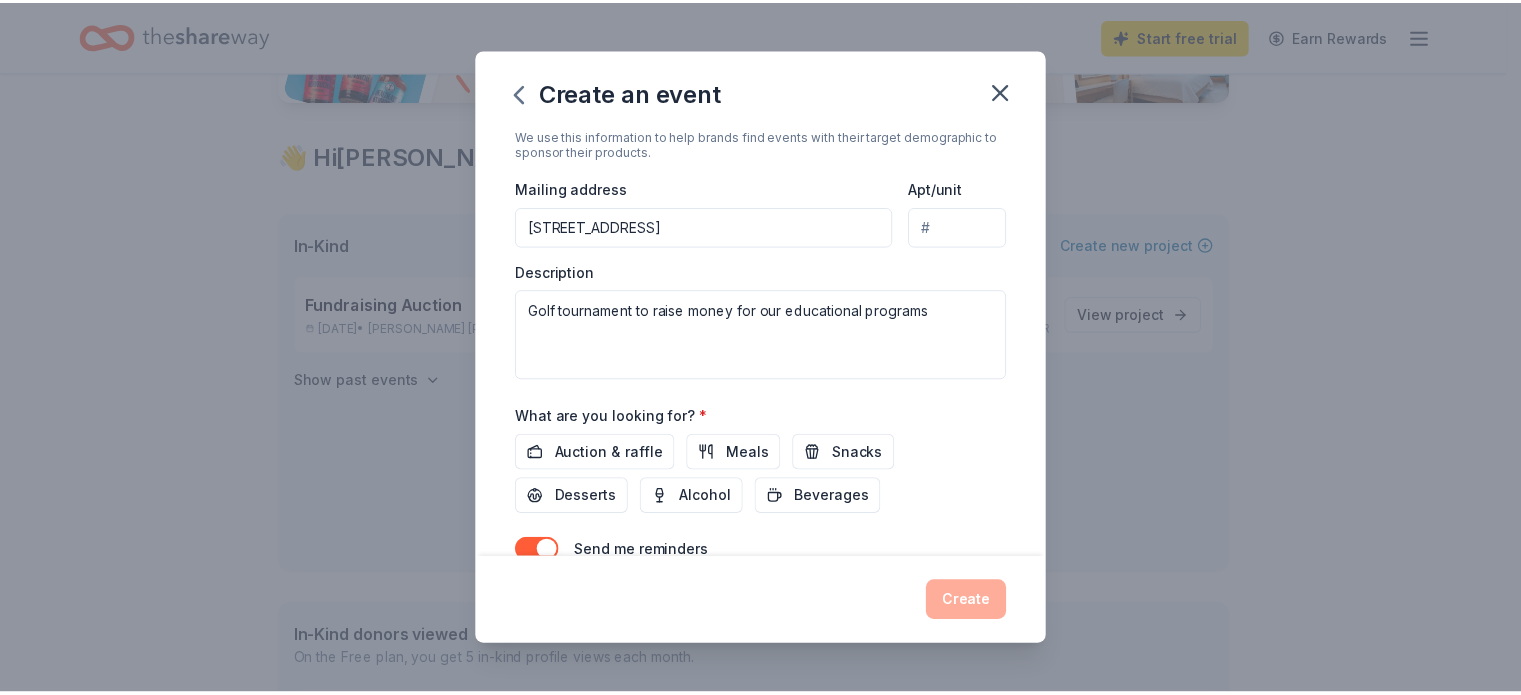
scroll to position [563, 0]
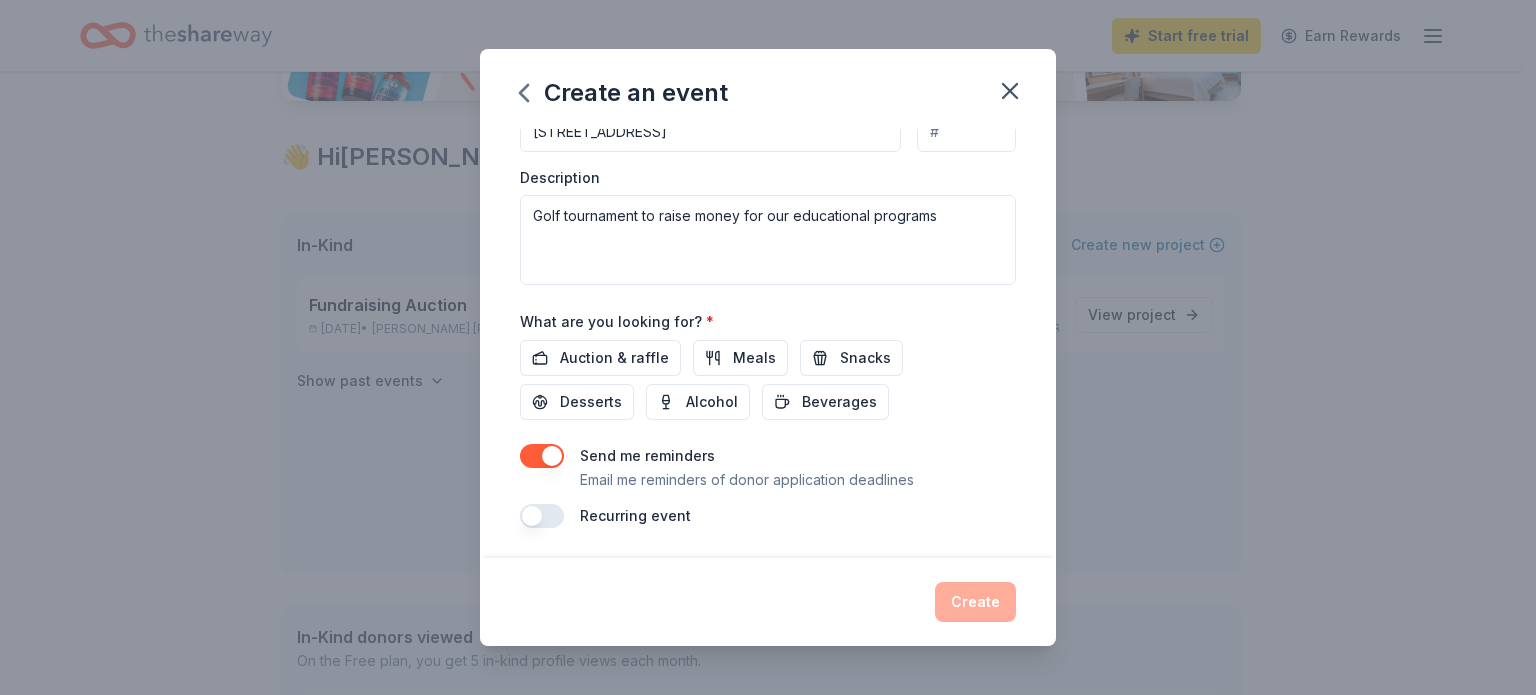
type input "https://www.mpfs.org/support/golf"
click at [941, 490] on div "Send me reminders Email me reminders of donor application deadlines" at bounding box center [768, 468] width 496 height 48
click at [538, 451] on button "button" at bounding box center [542, 456] width 44 height 24
click at [540, 451] on button "button" at bounding box center [542, 456] width 44 height 24
click at [647, 361] on span "Auction & raffle" at bounding box center [614, 358] width 109 height 24
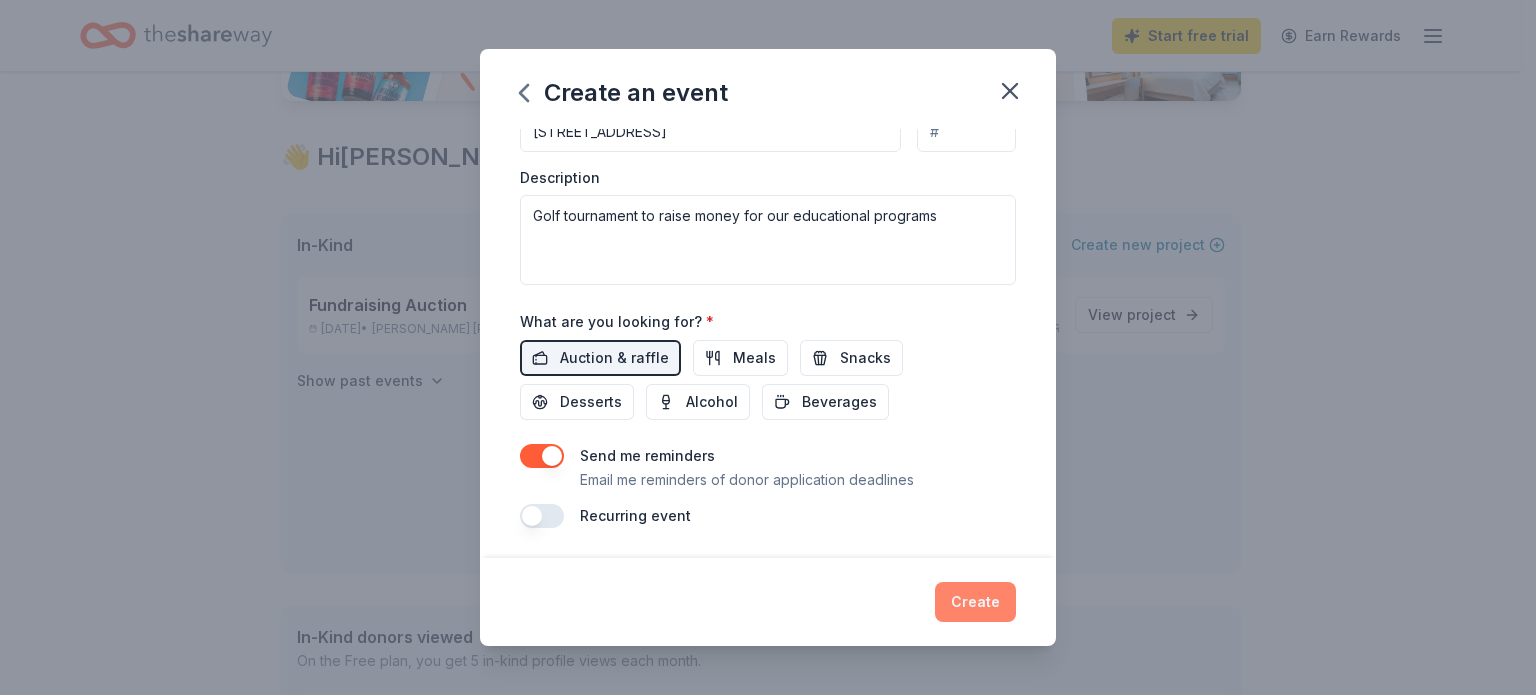
click at [999, 614] on button "Create" at bounding box center [975, 602] width 81 height 40
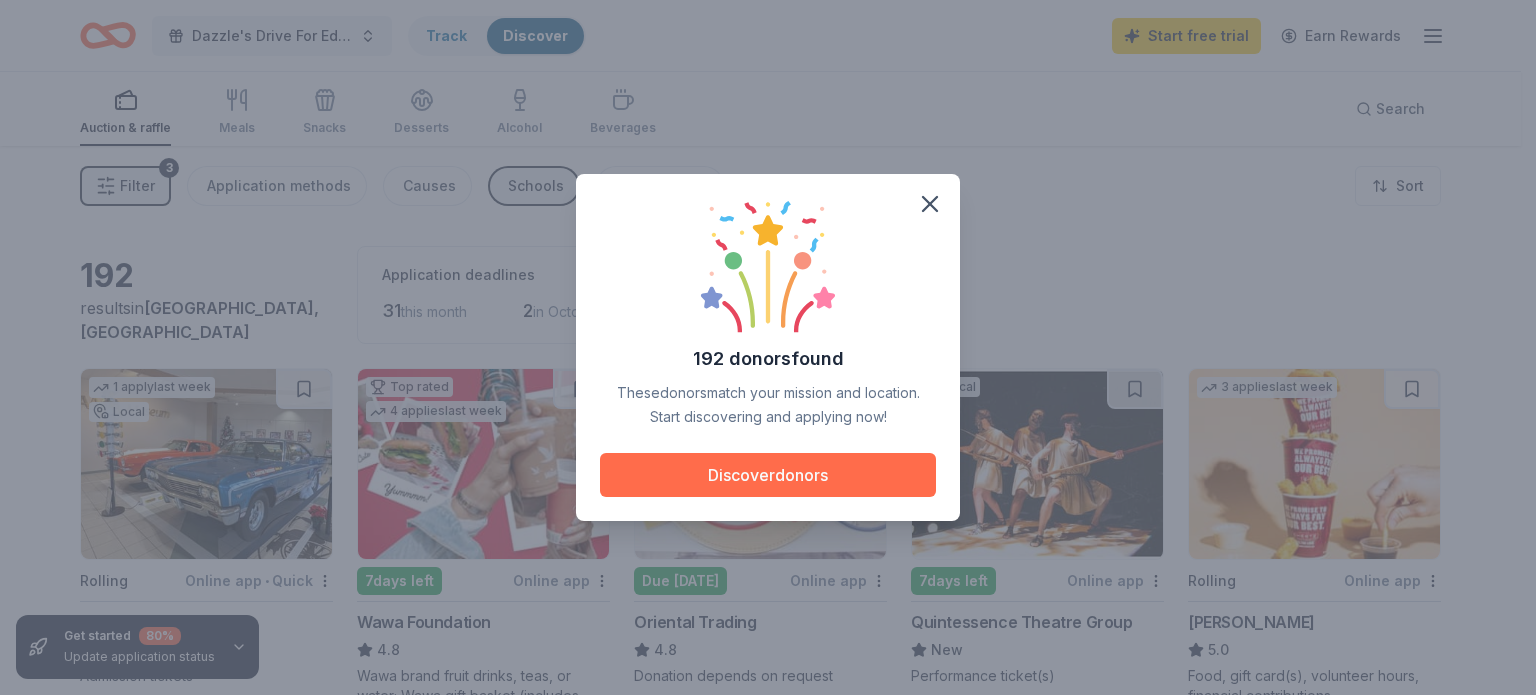
click at [772, 472] on button "Discover donors" at bounding box center [768, 475] width 336 height 44
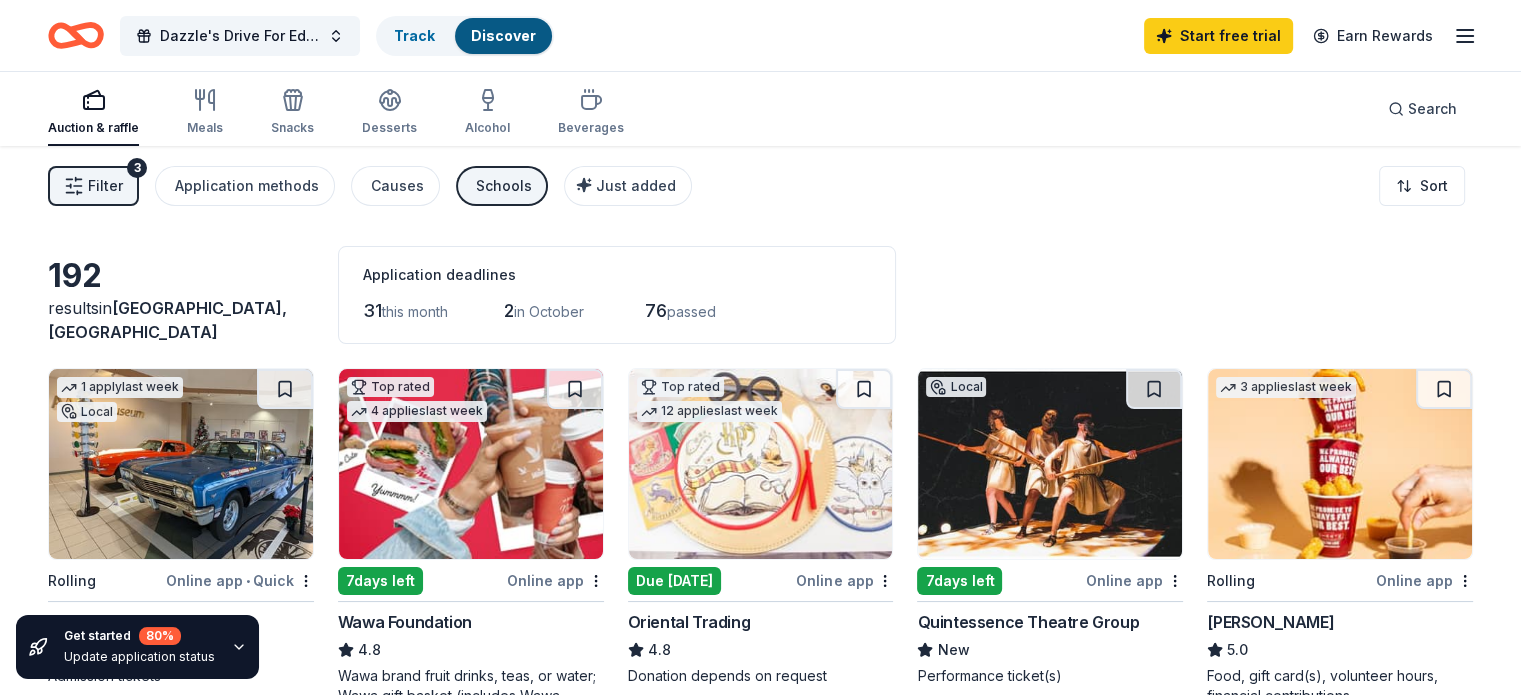
click at [123, 179] on span "Filter" at bounding box center [105, 186] width 35 height 24
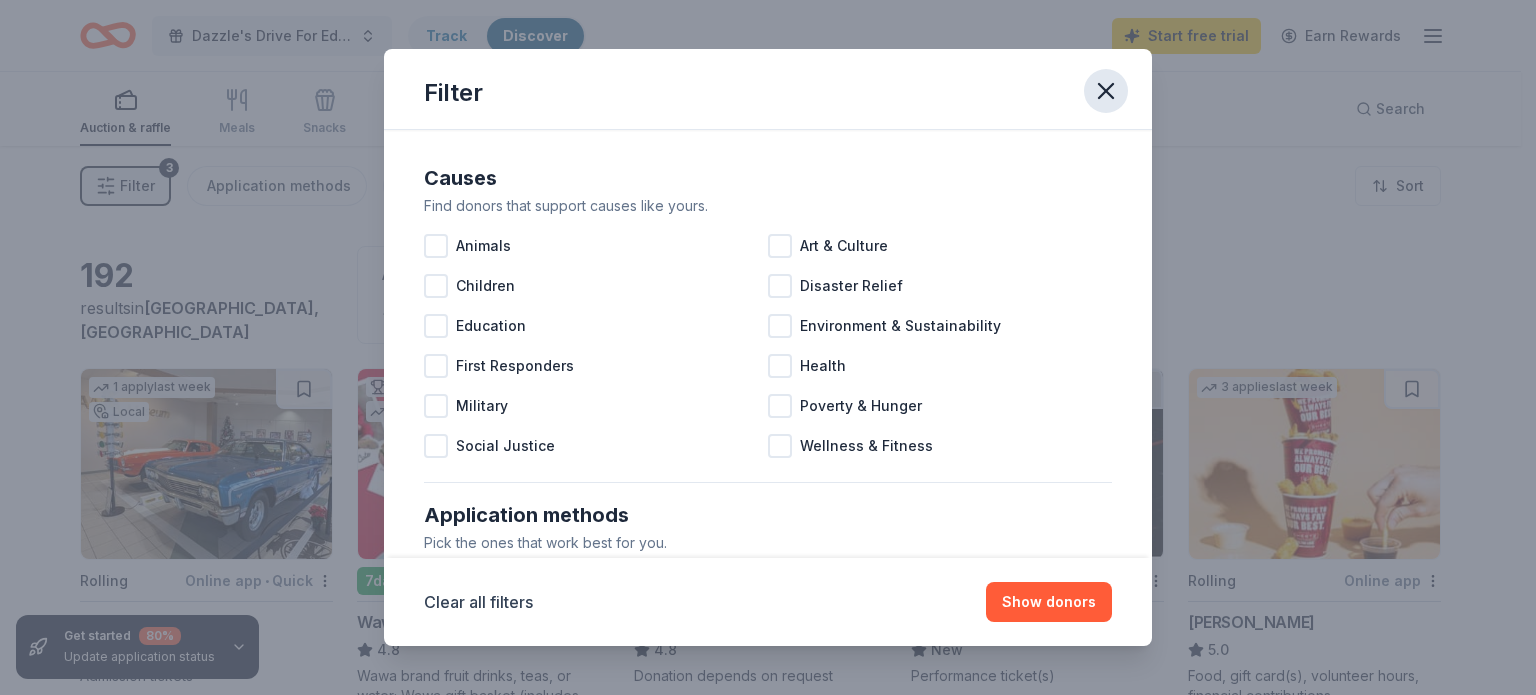
click at [1101, 91] on icon "button" at bounding box center [1106, 91] width 28 height 28
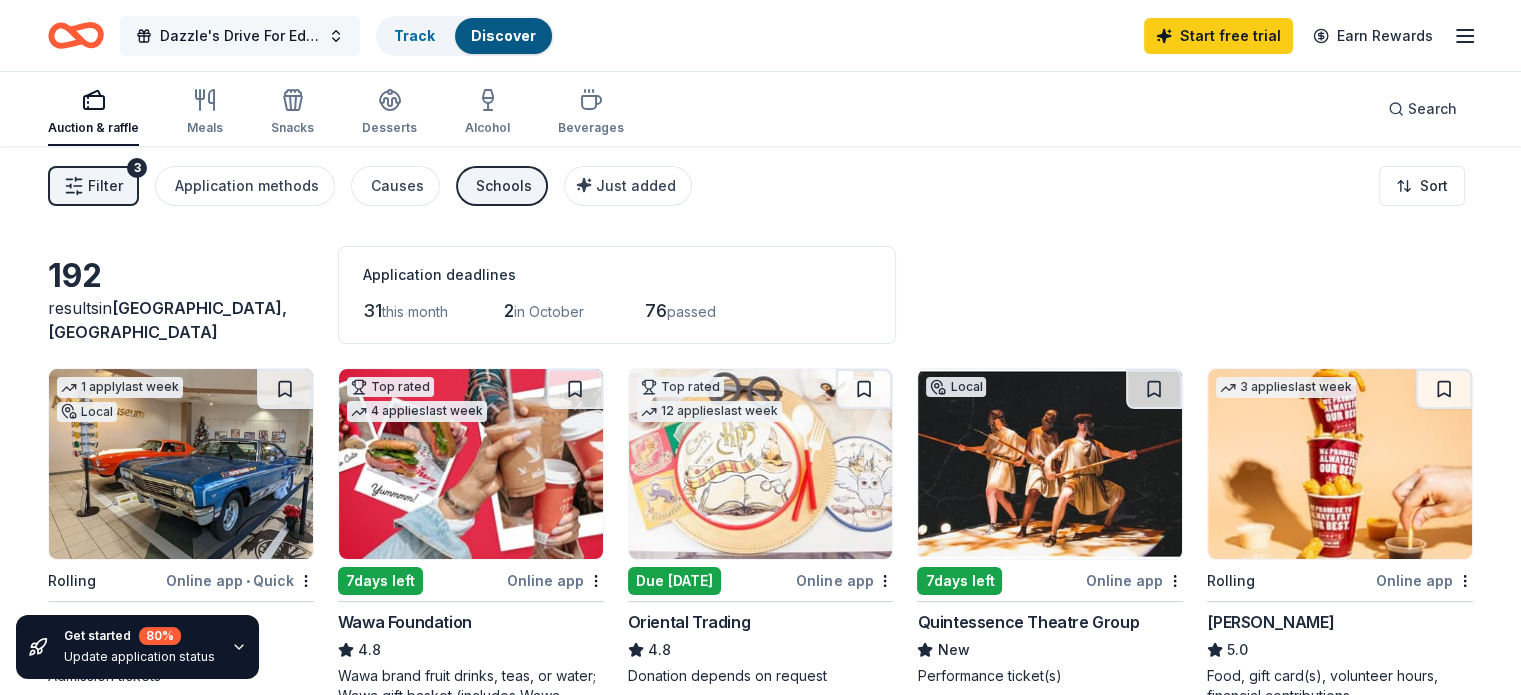
click at [251, 36] on span "Dazzle's Drive For Education" at bounding box center [240, 36] width 160 height 24
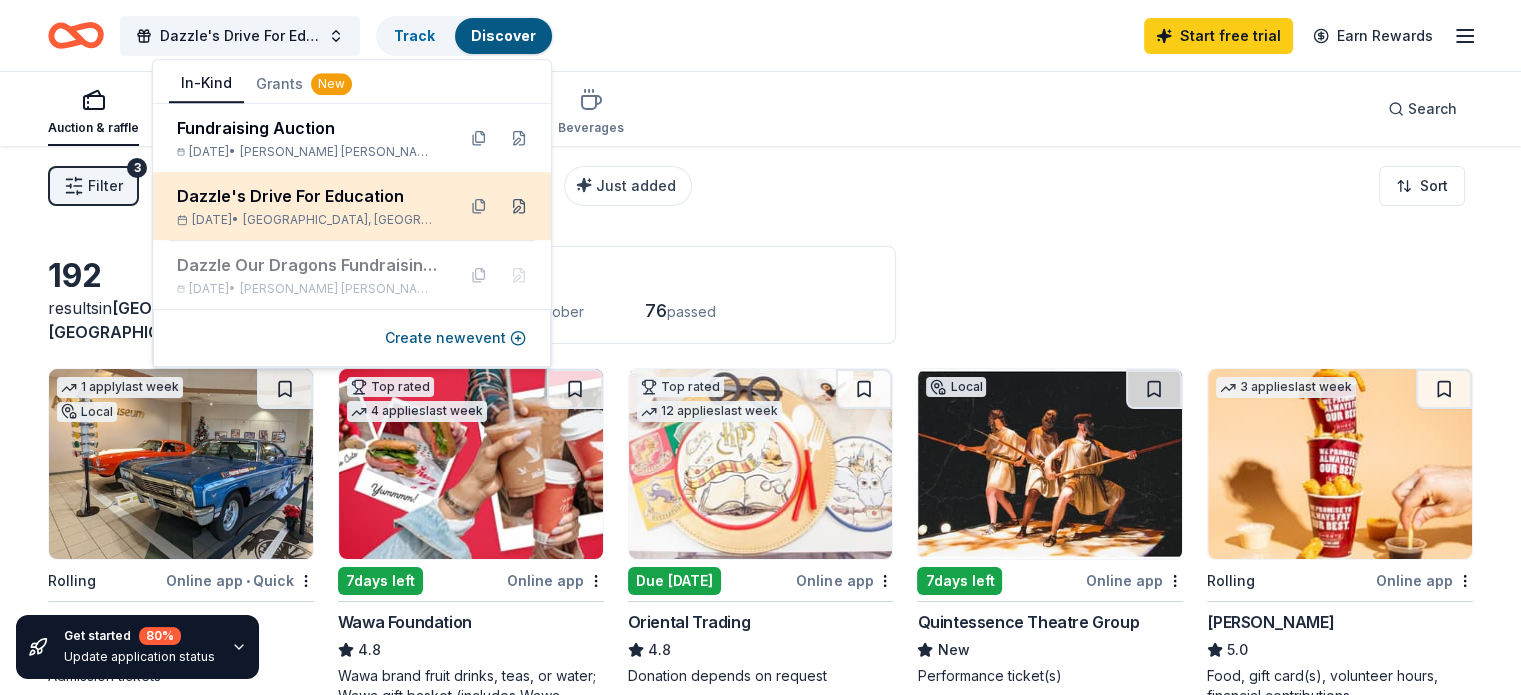
click at [519, 202] on button at bounding box center [519, 206] width 32 height 32
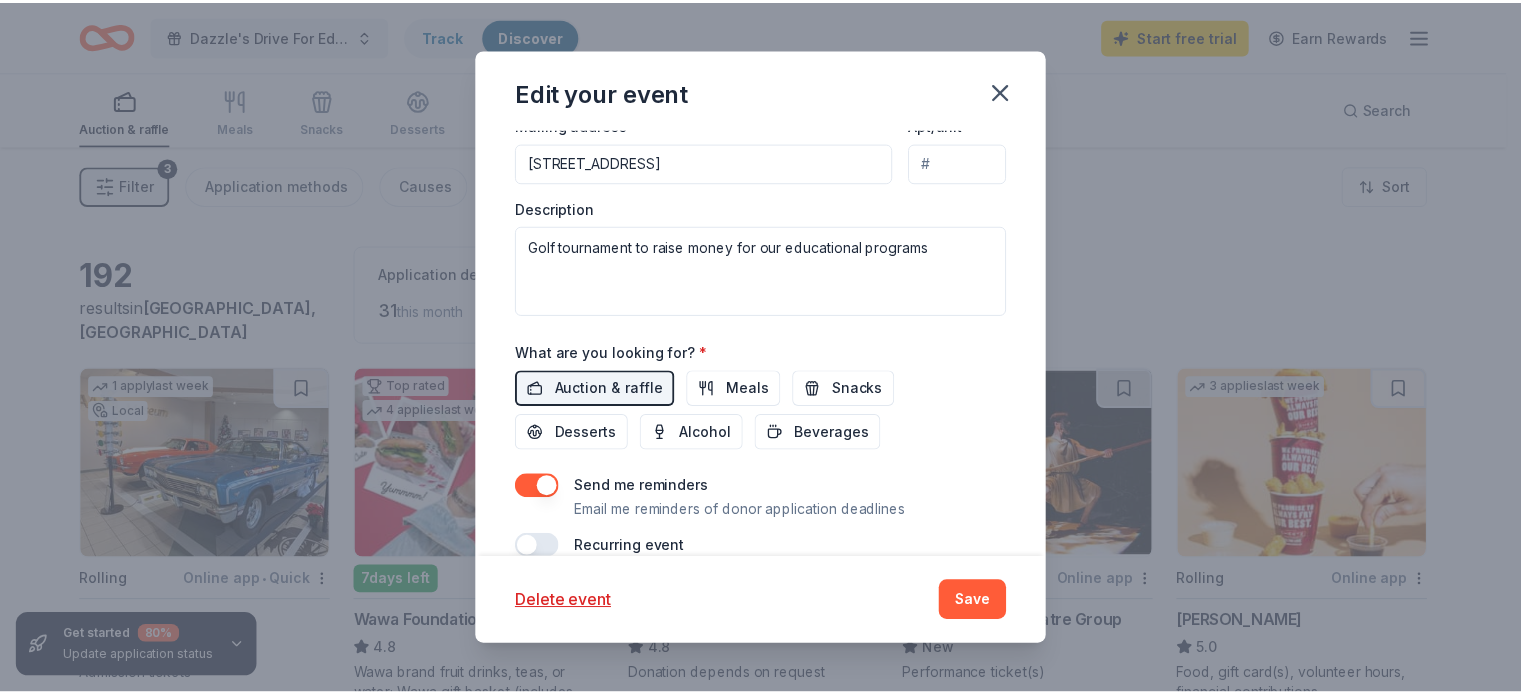
scroll to position [687, 0]
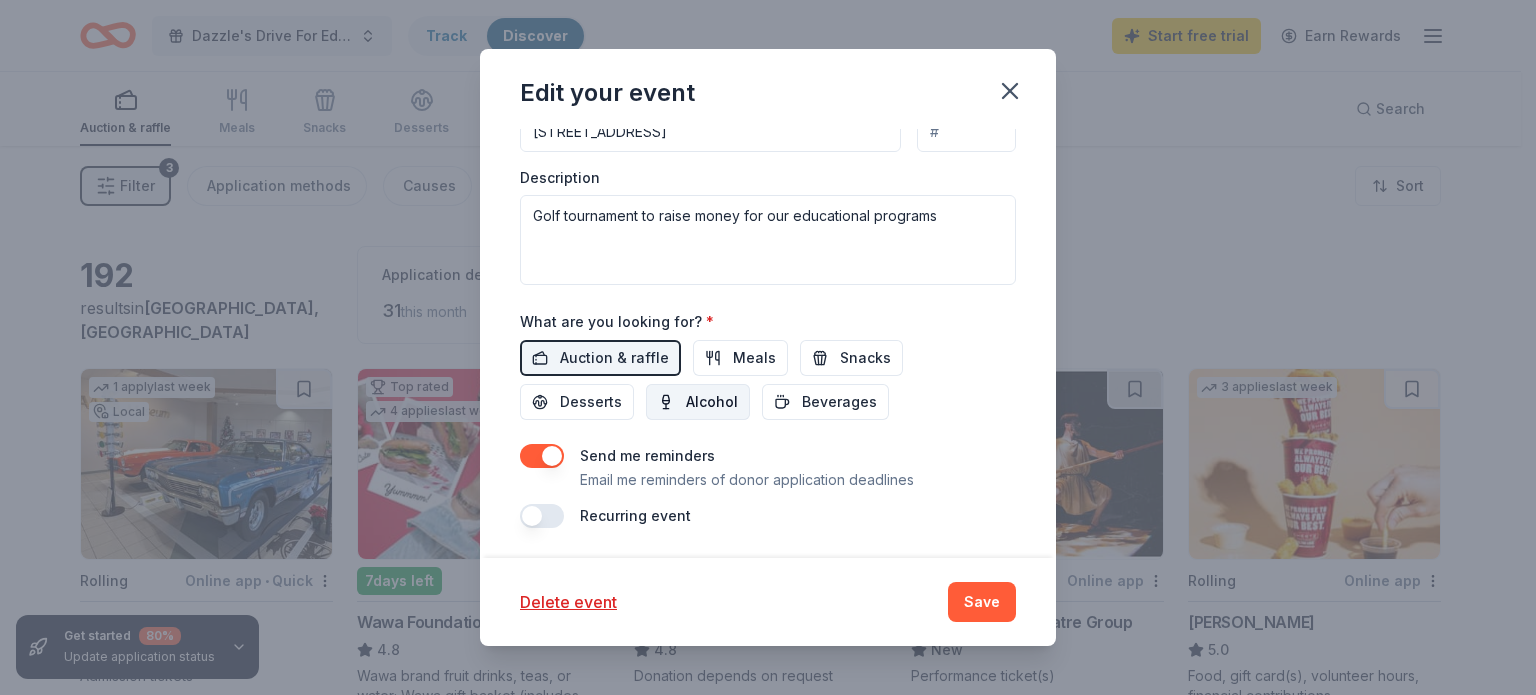
click at [710, 403] on span "Alcohol" at bounding box center [712, 402] width 52 height 24
click at [609, 347] on span "Auction & raffle" at bounding box center [614, 358] width 109 height 24
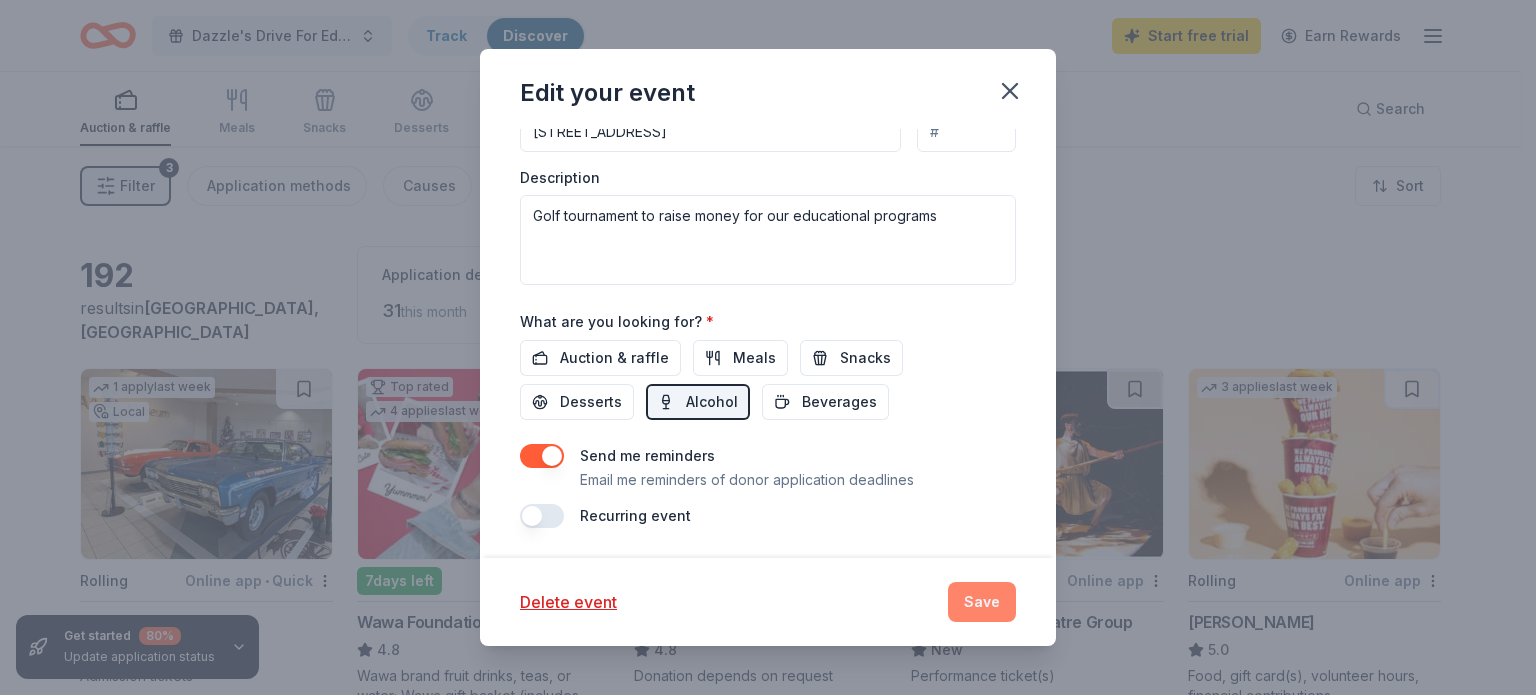
click at [996, 611] on button "Save" at bounding box center [982, 602] width 68 height 40
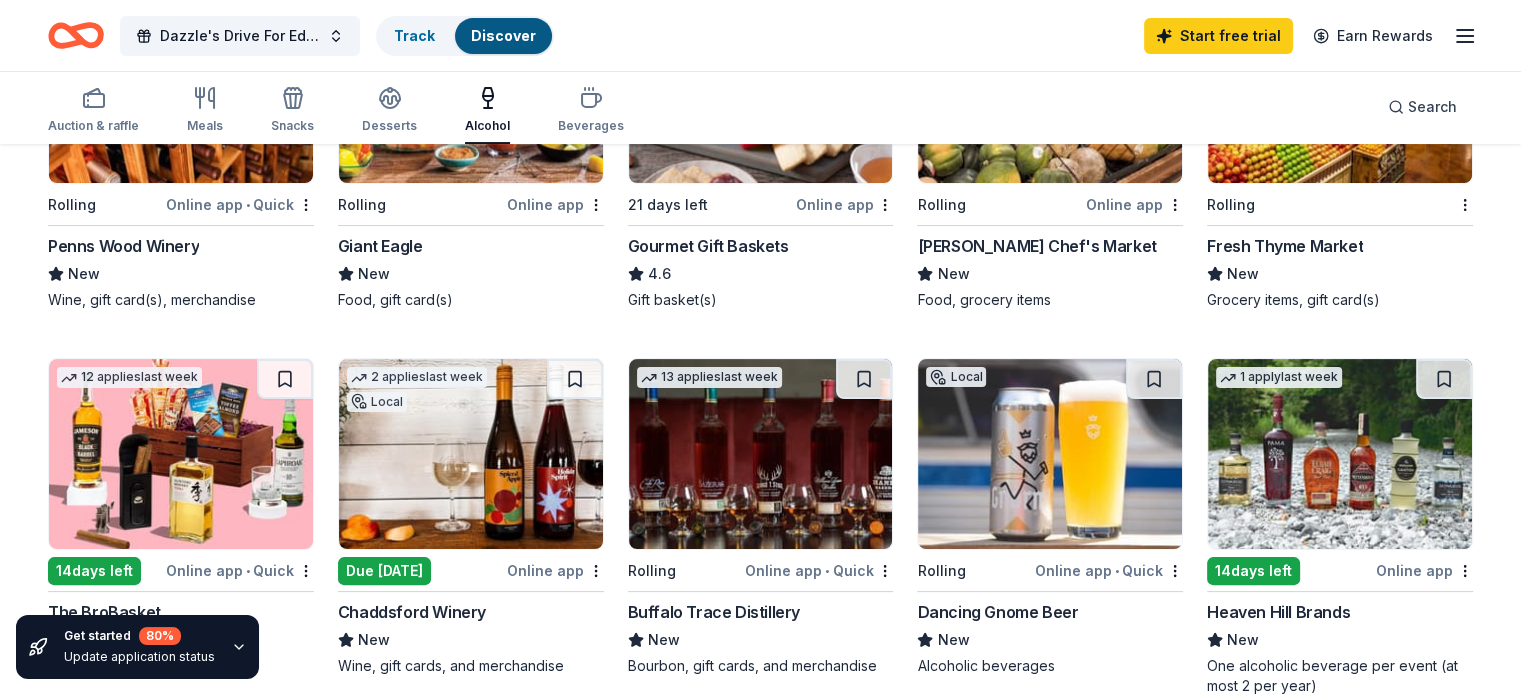
scroll to position [500, 0]
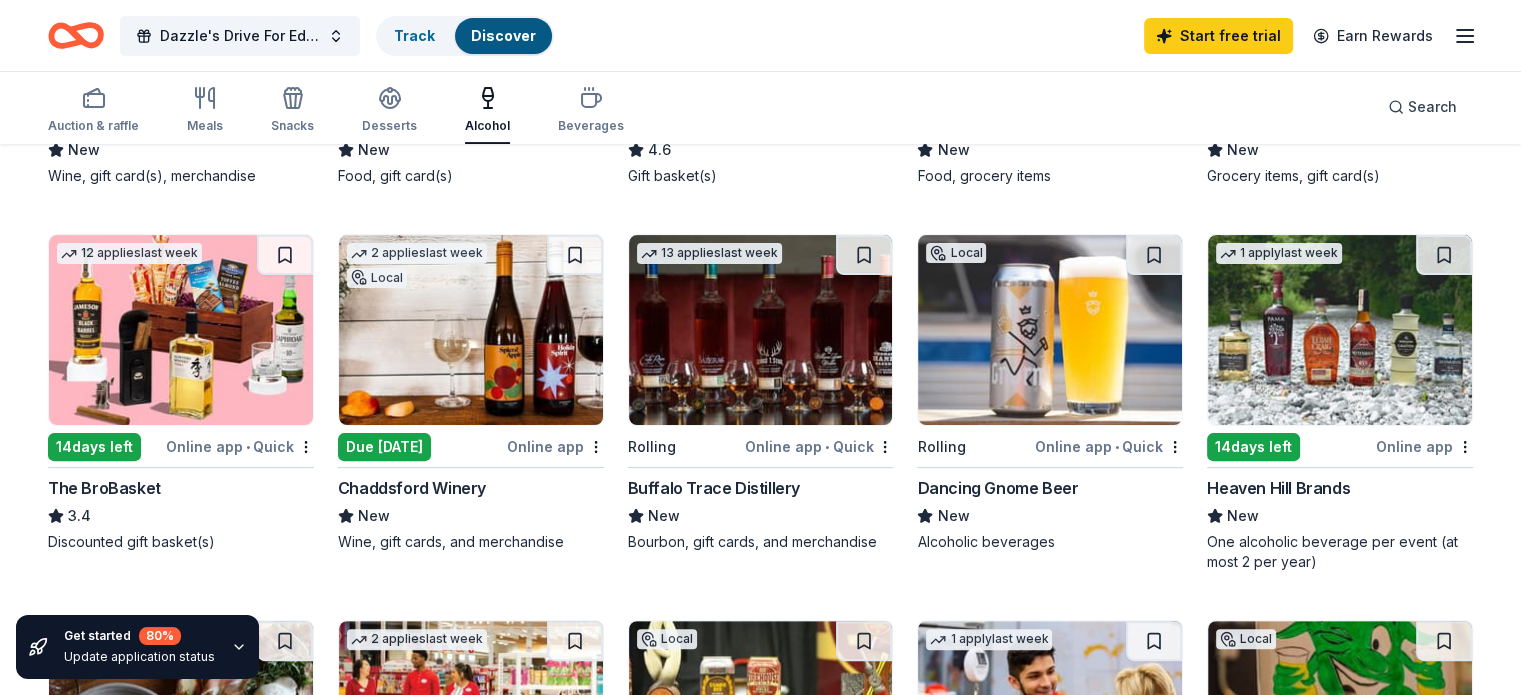
click at [743, 383] on img at bounding box center [761, 330] width 264 height 190
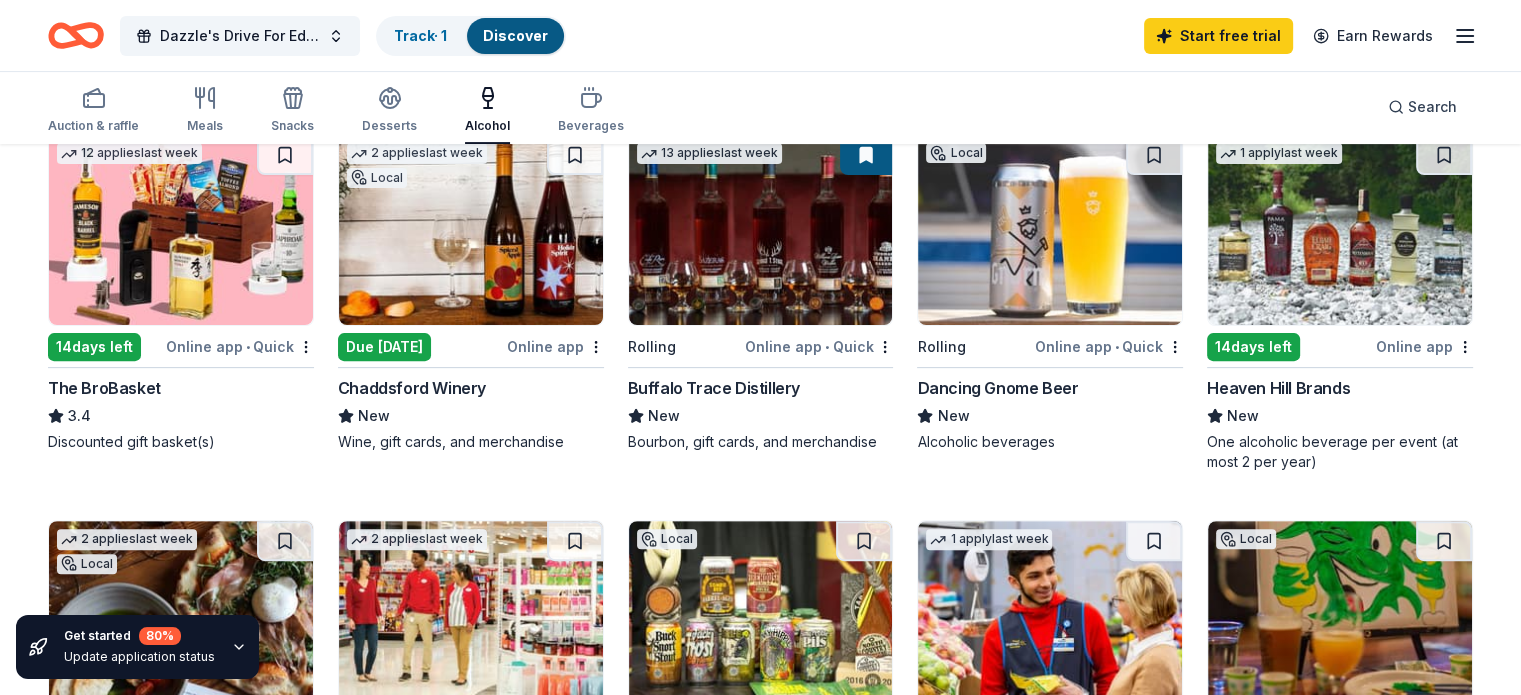
scroll to position [400, 0]
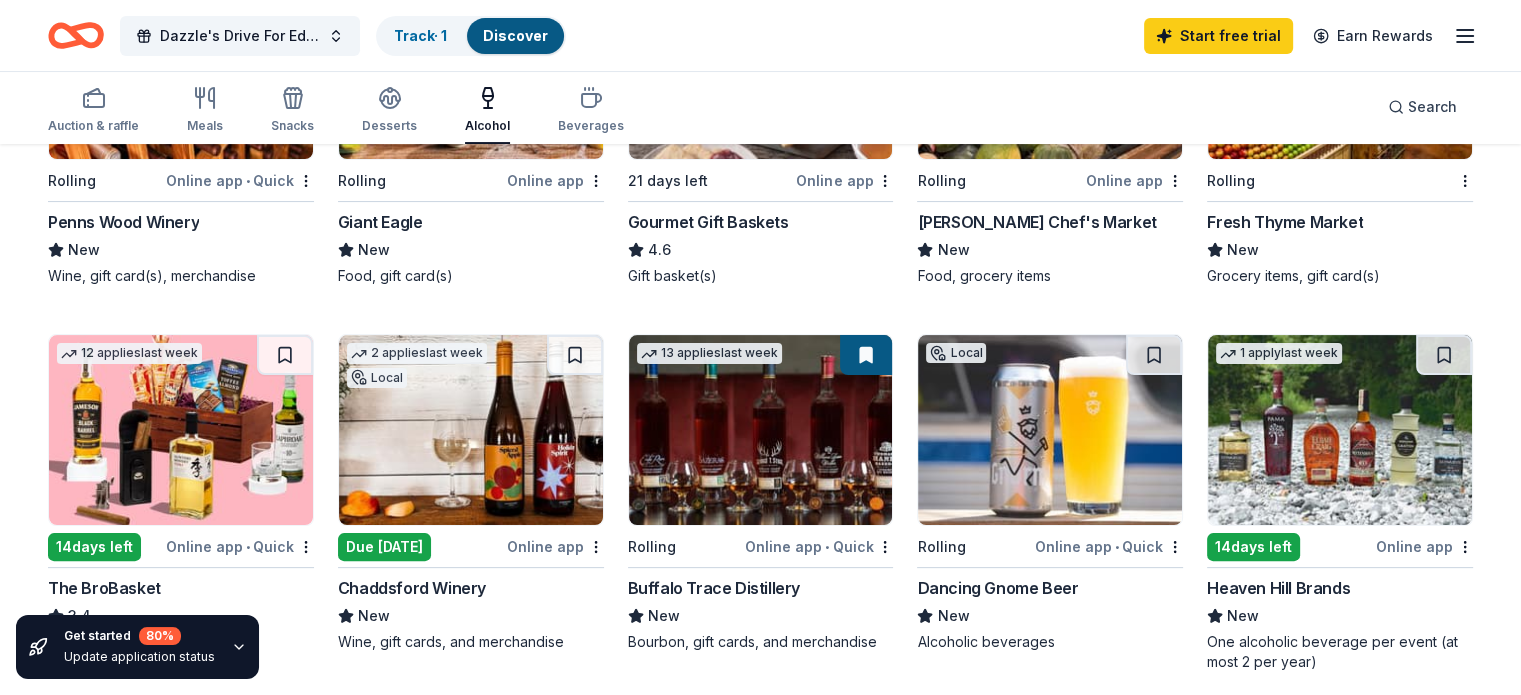
click at [1311, 420] on img at bounding box center [1340, 430] width 264 height 190
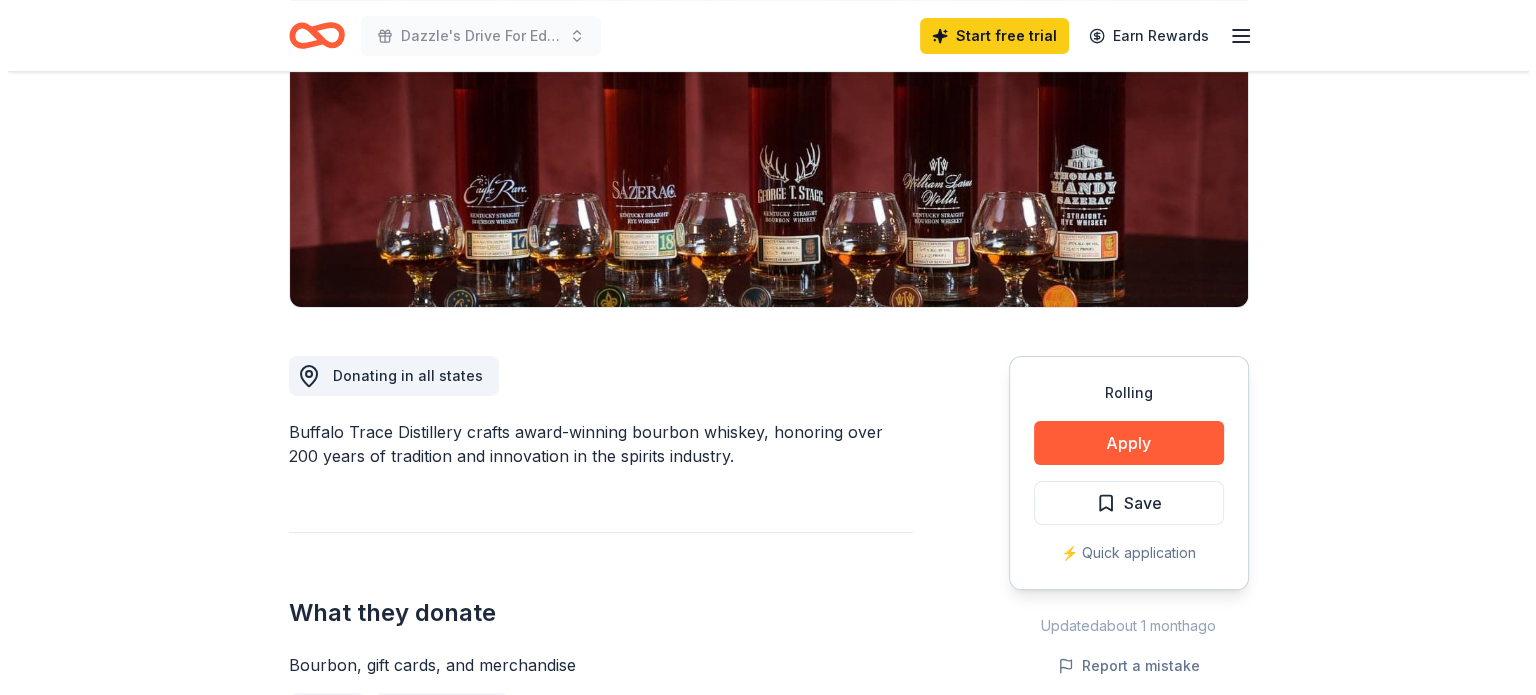
scroll to position [500, 0]
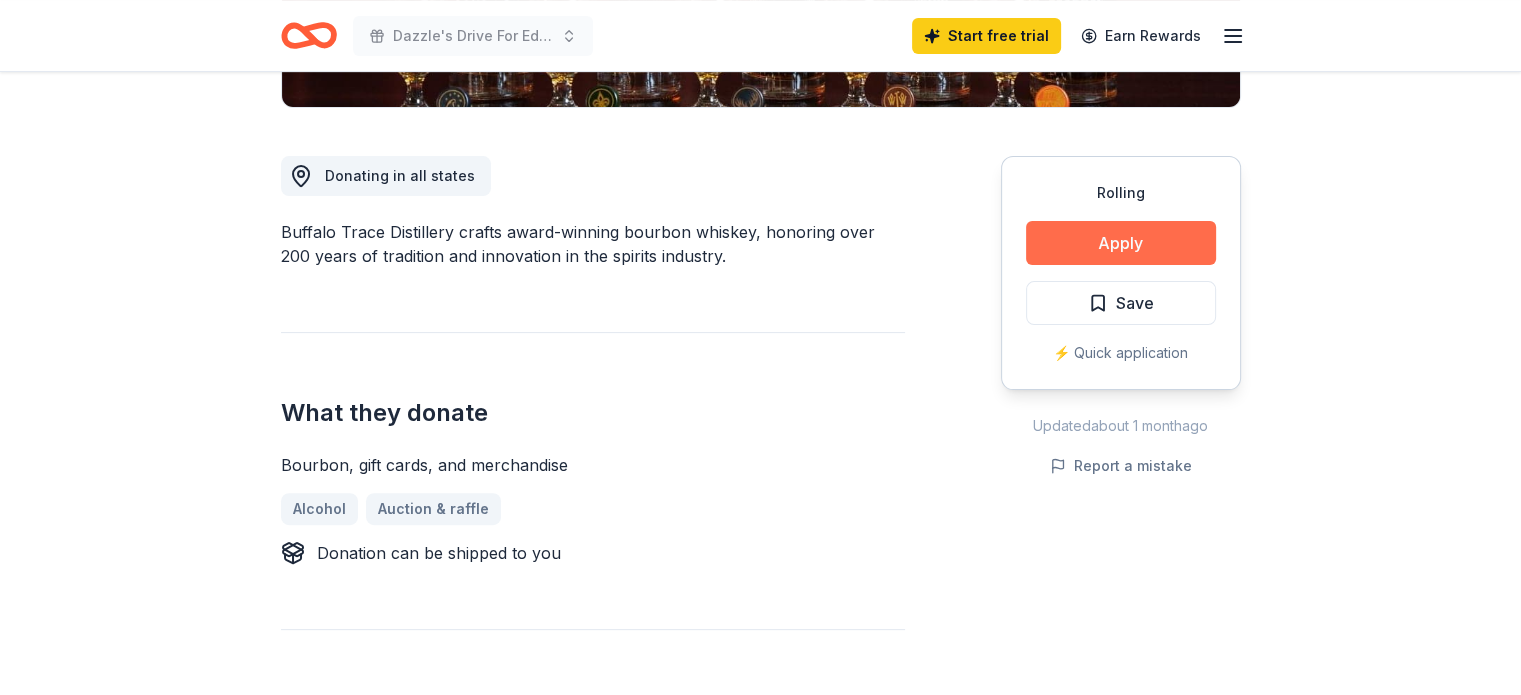
click at [1120, 244] on button "Apply" at bounding box center [1121, 243] width 190 height 44
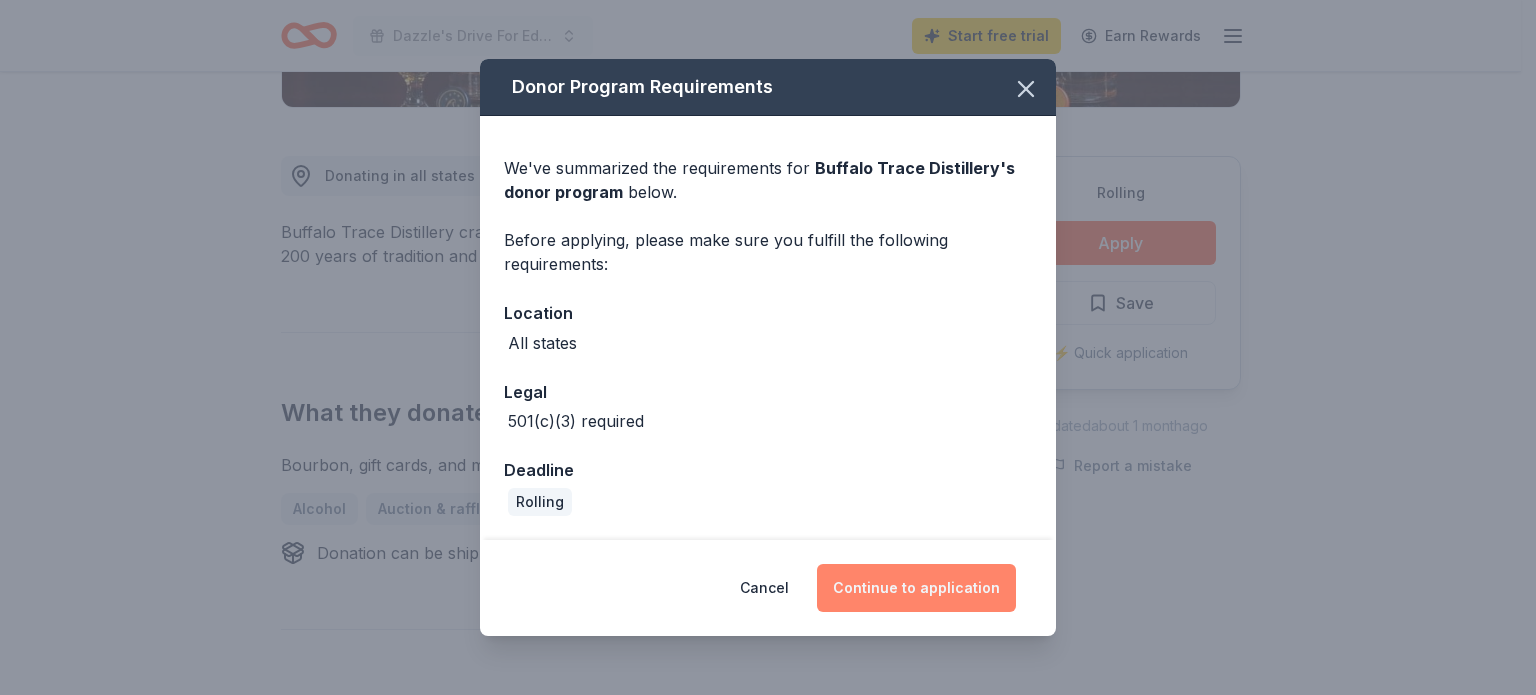
click at [906, 591] on button "Continue to application" at bounding box center [916, 588] width 199 height 48
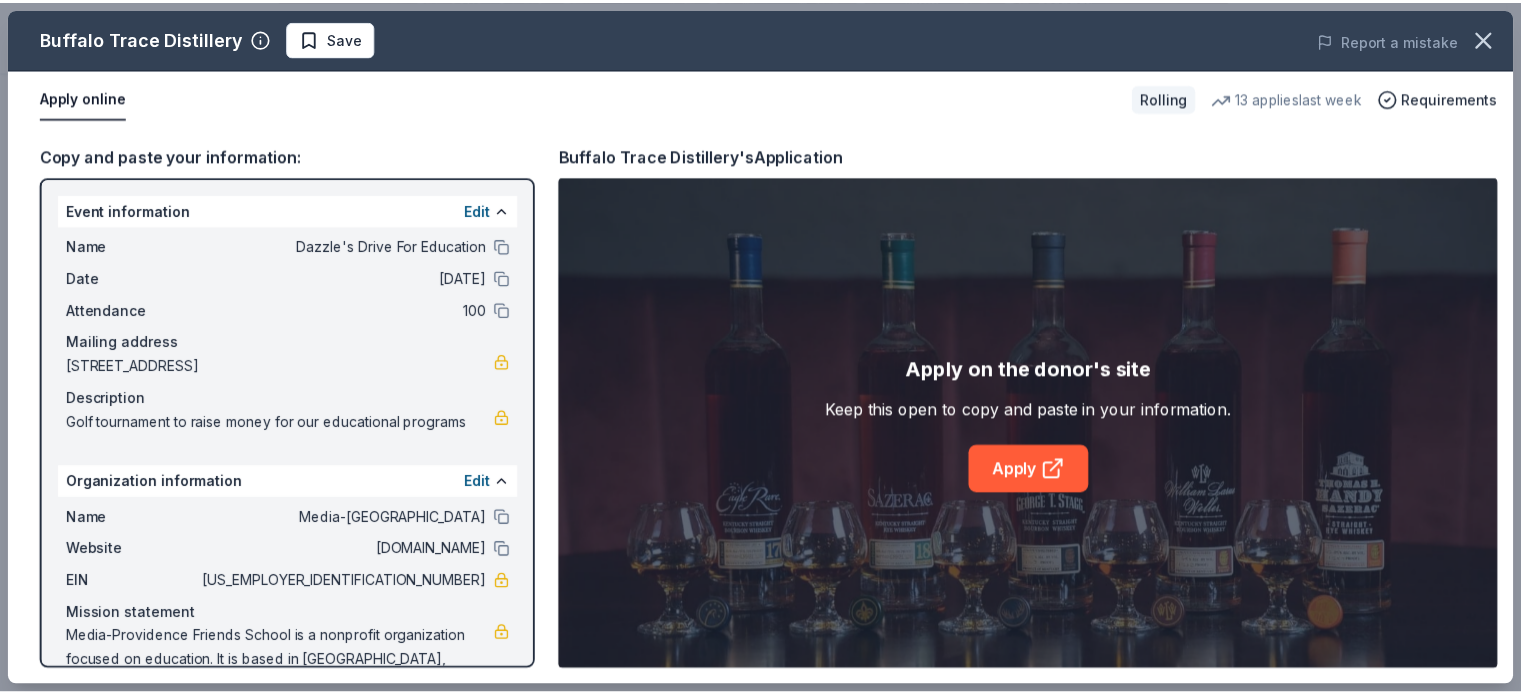
scroll to position [52, 0]
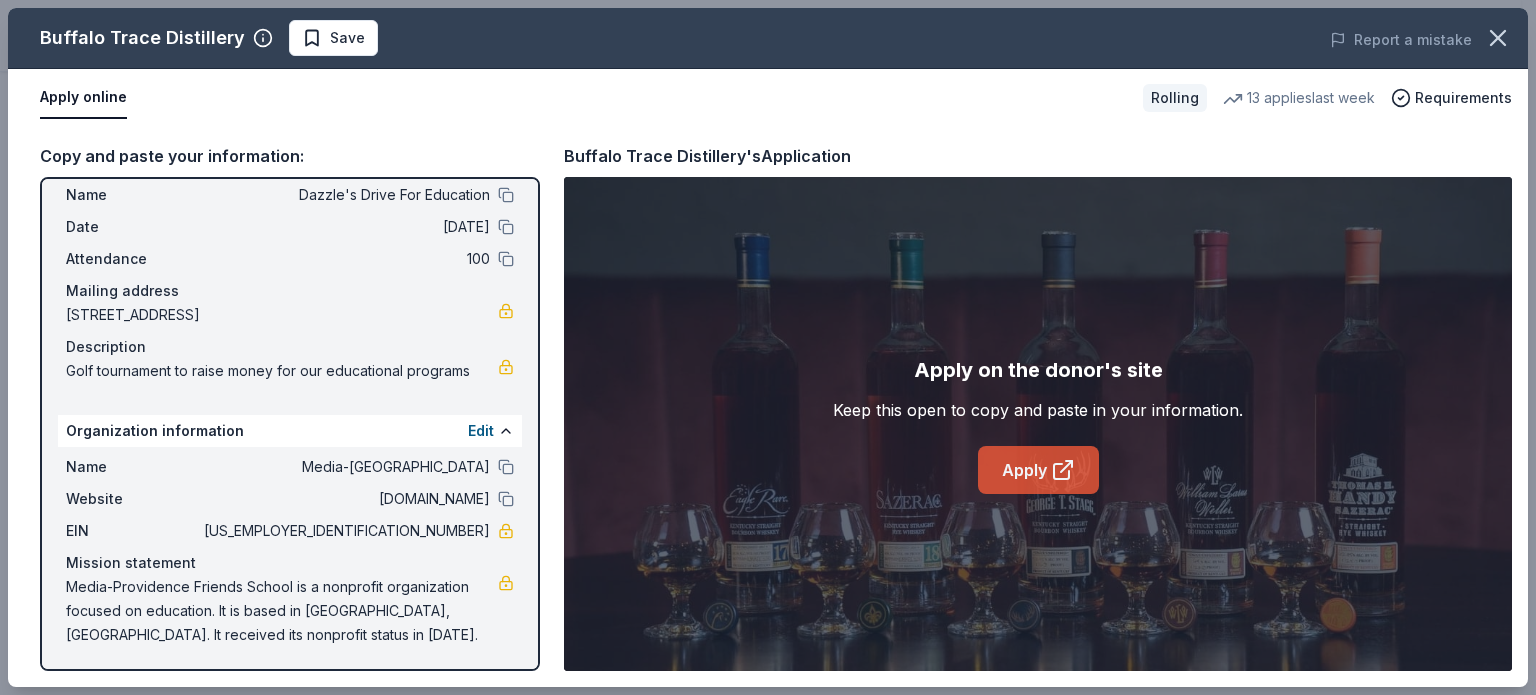
click at [1032, 471] on link "Apply" at bounding box center [1038, 470] width 121 height 48
click at [498, 193] on button at bounding box center [506, 195] width 16 height 16
drag, startPoint x: 385, startPoint y: 528, endPoint x: 438, endPoint y: 529, distance: 53.0
click at [438, 529] on span "[US_EMPLOYER_IDENTIFICATION_NUMBER]" at bounding box center [345, 531] width 290 height 24
drag, startPoint x: 473, startPoint y: 526, endPoint x: 415, endPoint y: 528, distance: 58.0
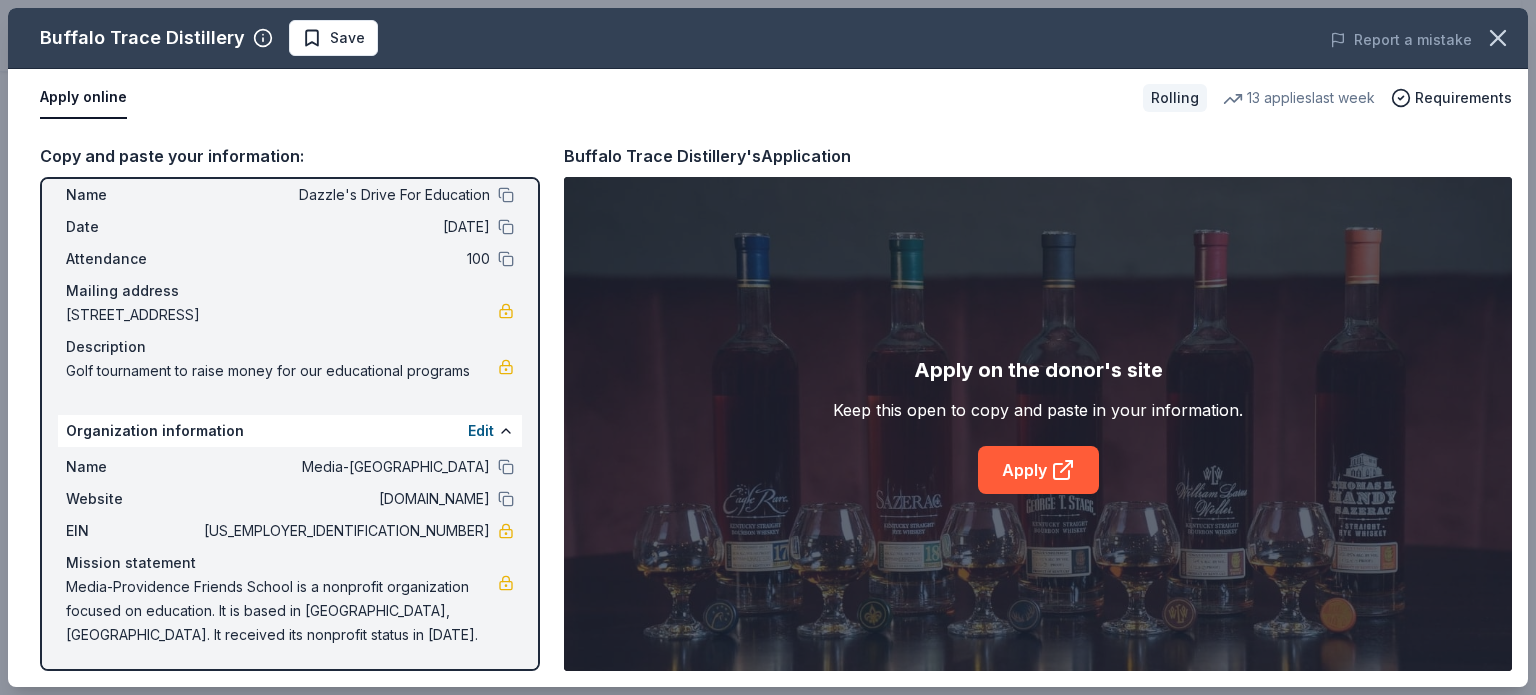
click at [415, 528] on span "[US_EMPLOYER_IDENTIFICATION_NUMBER]" at bounding box center [345, 531] width 290 height 24
click at [289, 35] on button "Save" at bounding box center [333, 38] width 89 height 36
click at [1496, 48] on icon "button" at bounding box center [1498, 38] width 28 height 28
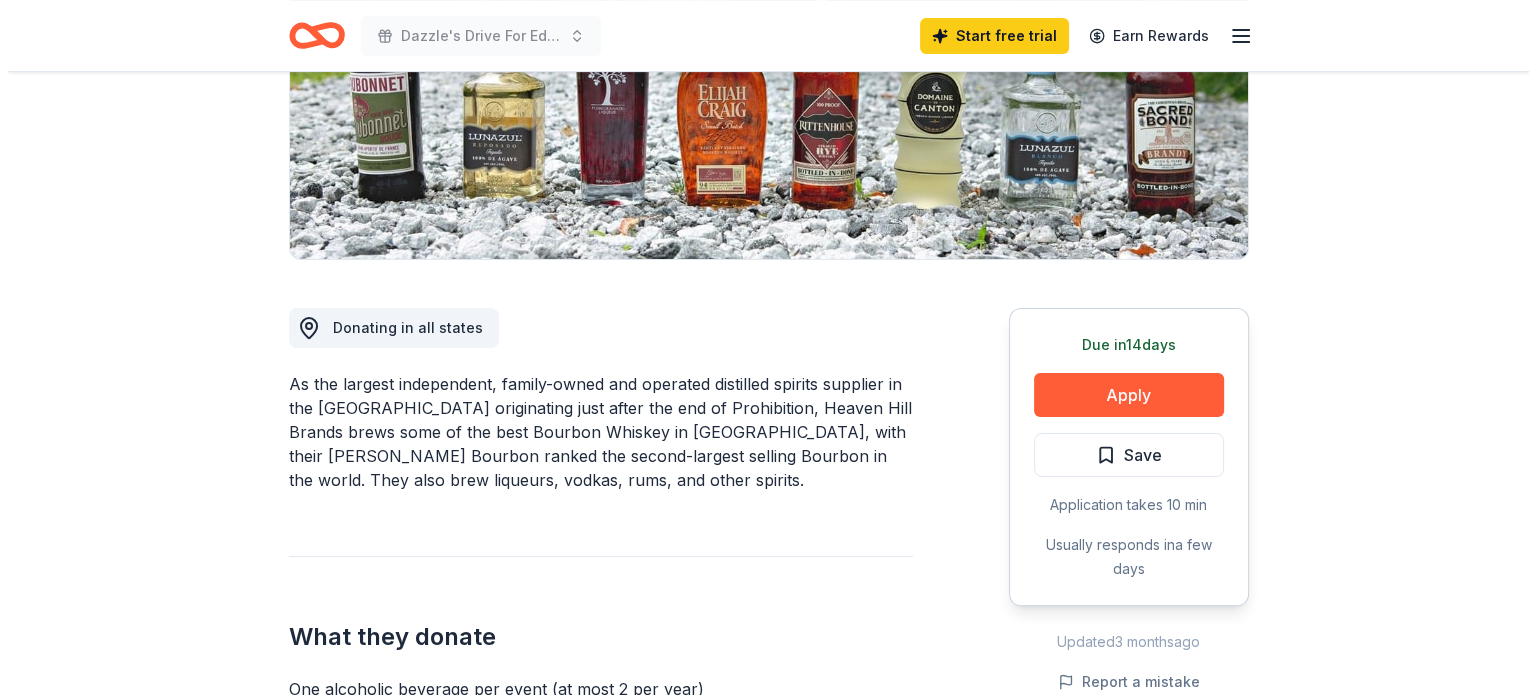
scroll to position [200, 0]
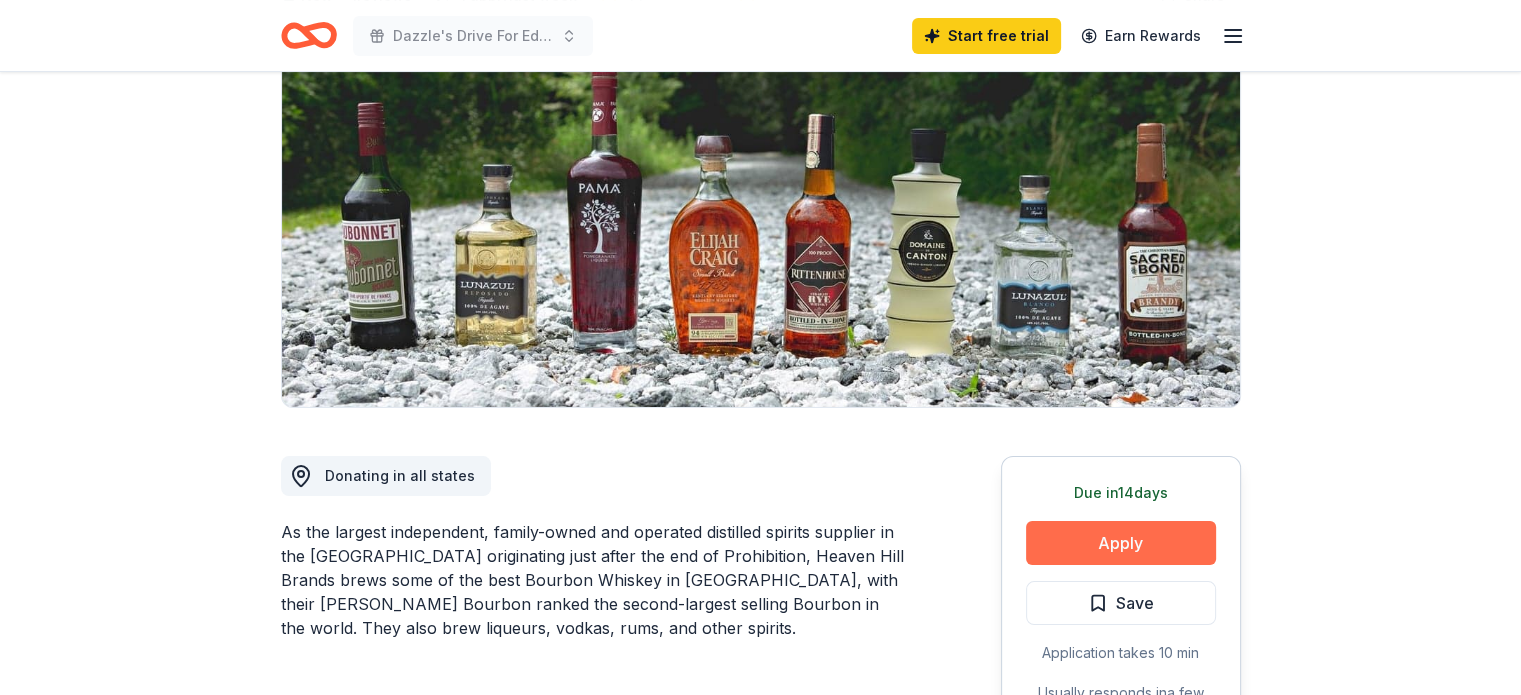
click at [1109, 539] on button "Apply" at bounding box center [1121, 543] width 190 height 44
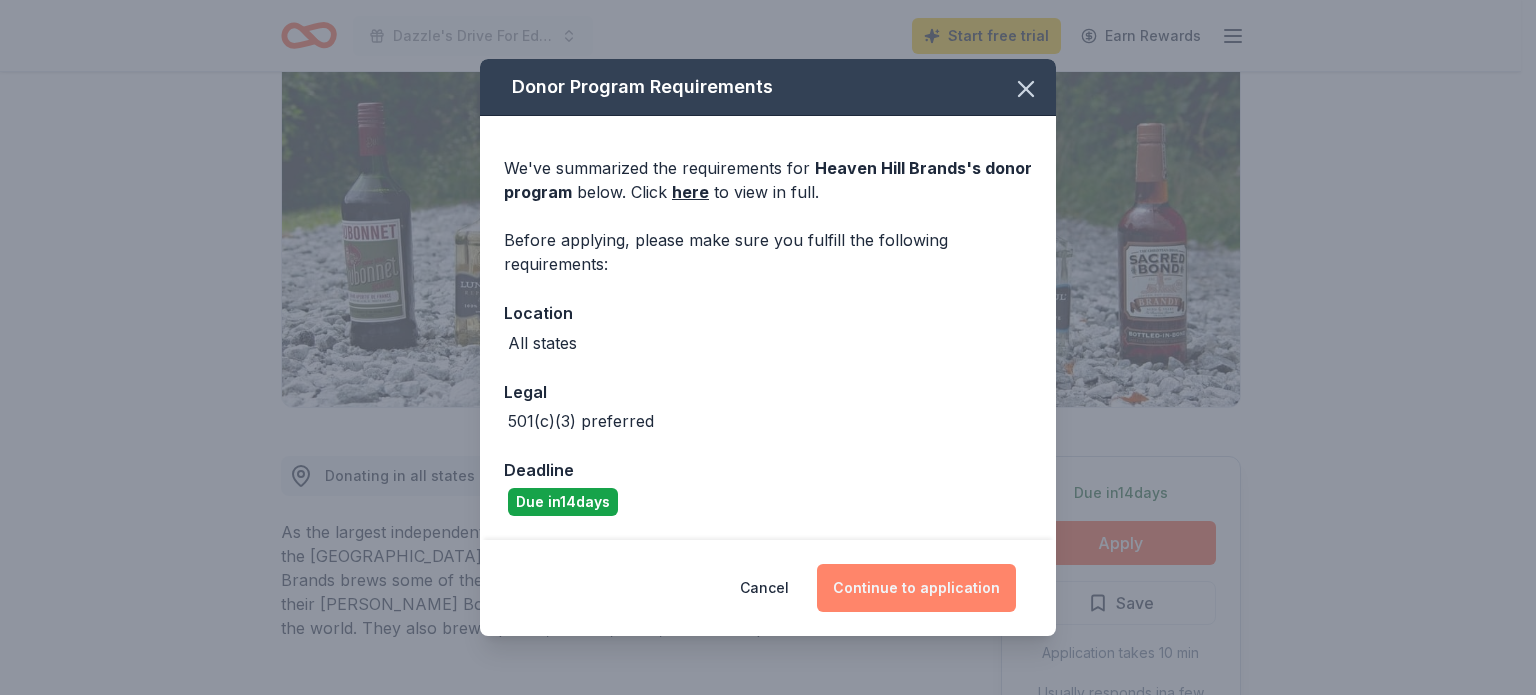
click at [931, 590] on button "Continue to application" at bounding box center [916, 588] width 199 height 48
